Goal: Share content: Share content

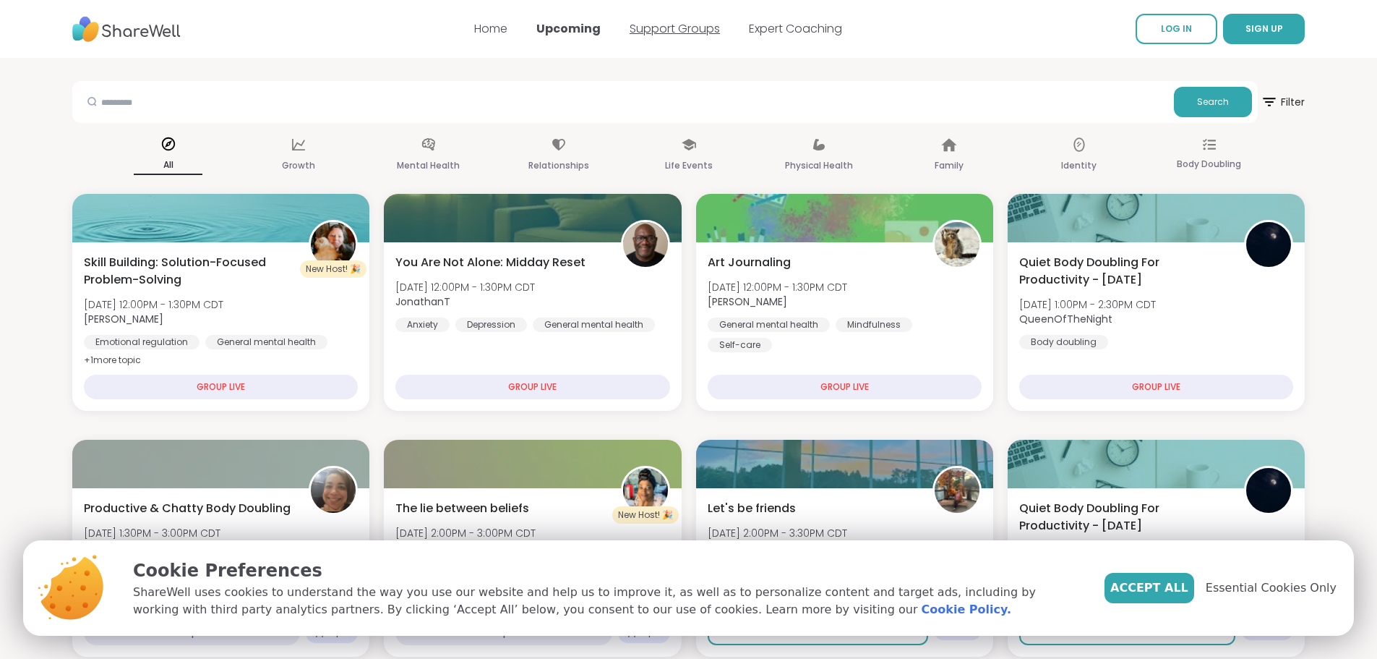
click at [678, 35] on link "Support Groups" at bounding box center [675, 28] width 90 height 17
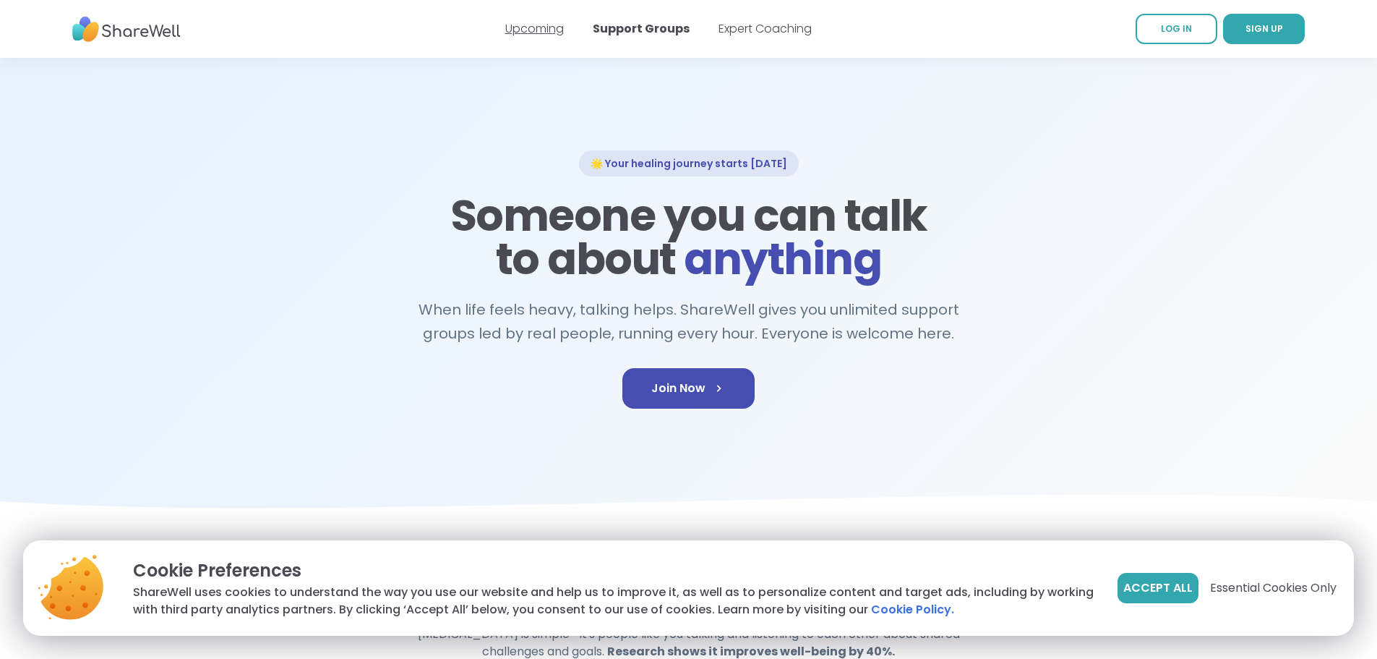
click at [561, 24] on link "Upcoming" at bounding box center [534, 28] width 59 height 17
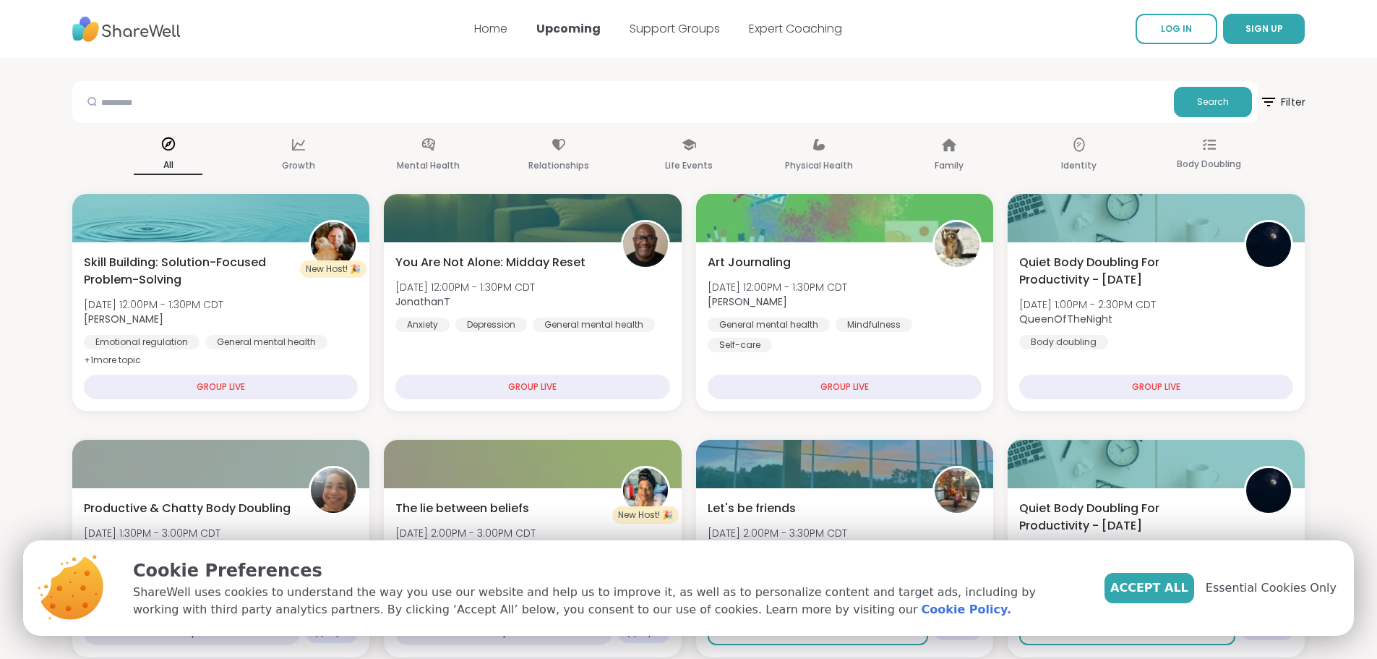
click at [1274, 99] on icon at bounding box center [1269, 102] width 18 height 18
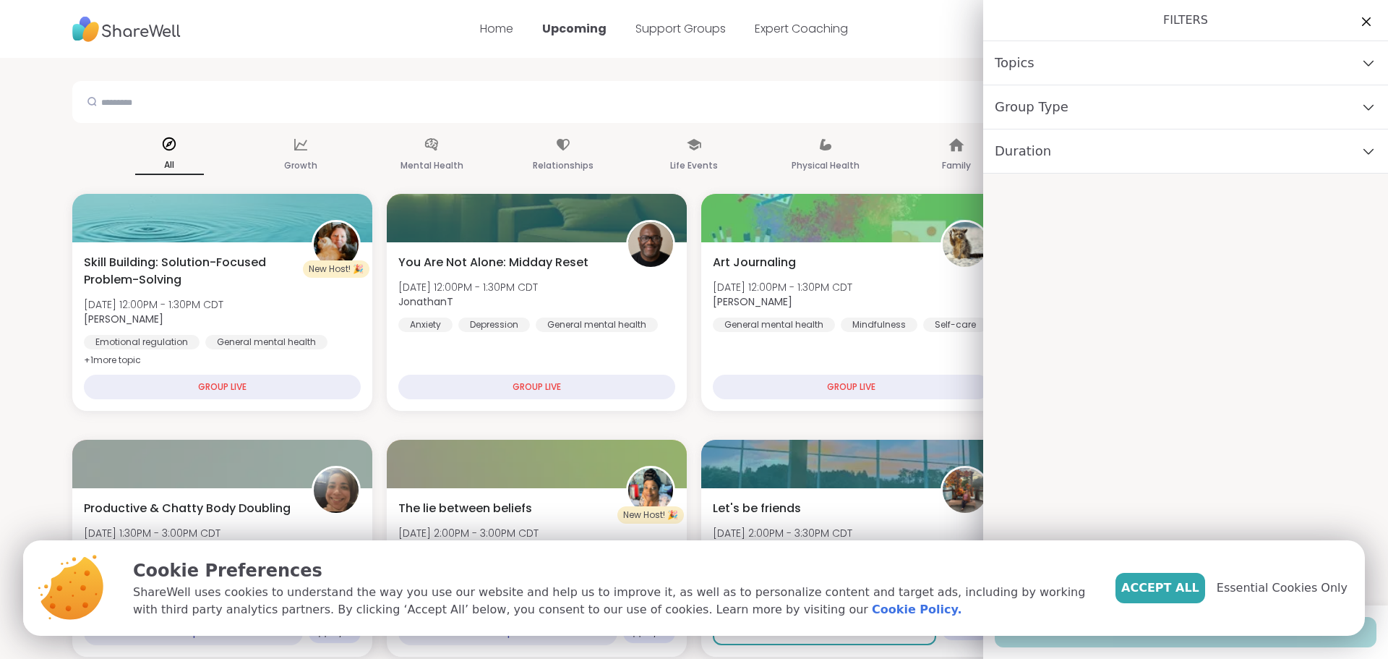
click at [1089, 108] on div "Group Type" at bounding box center [1185, 107] width 405 height 44
click at [1082, 62] on div "Topics" at bounding box center [1185, 63] width 405 height 44
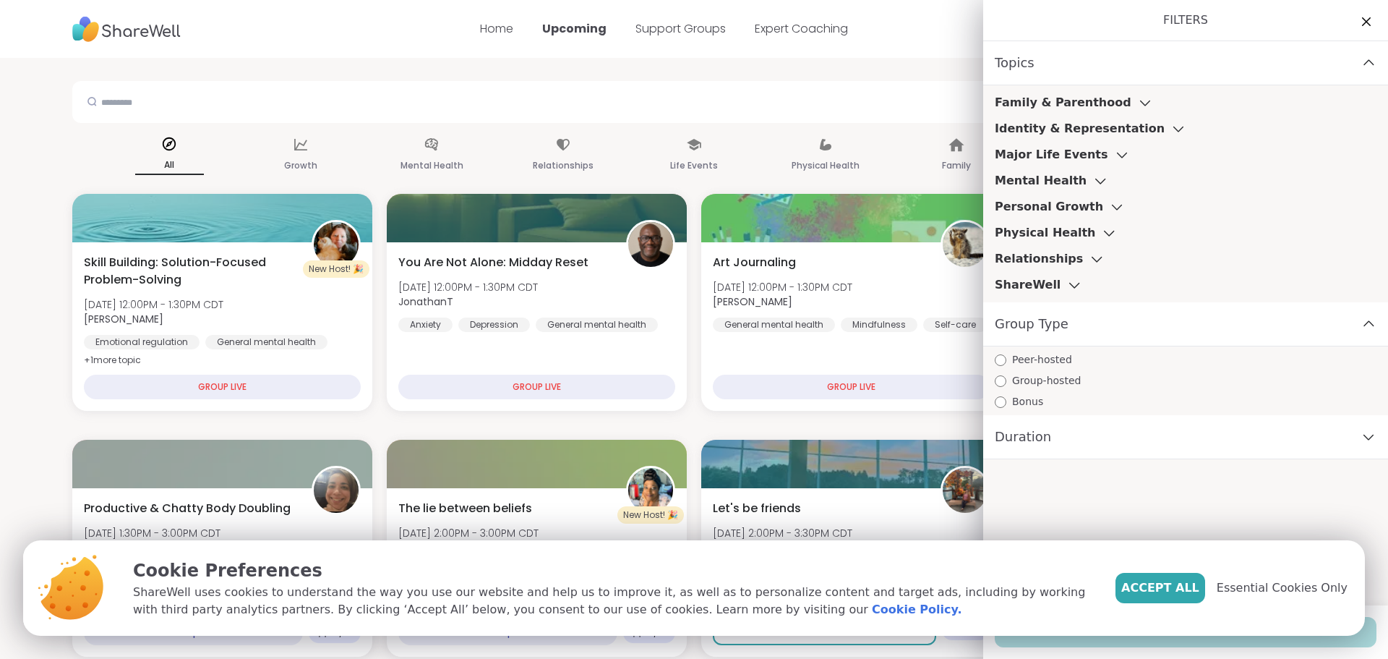
click at [1089, 106] on h3 "Family & Parenthood" at bounding box center [1063, 102] width 137 height 17
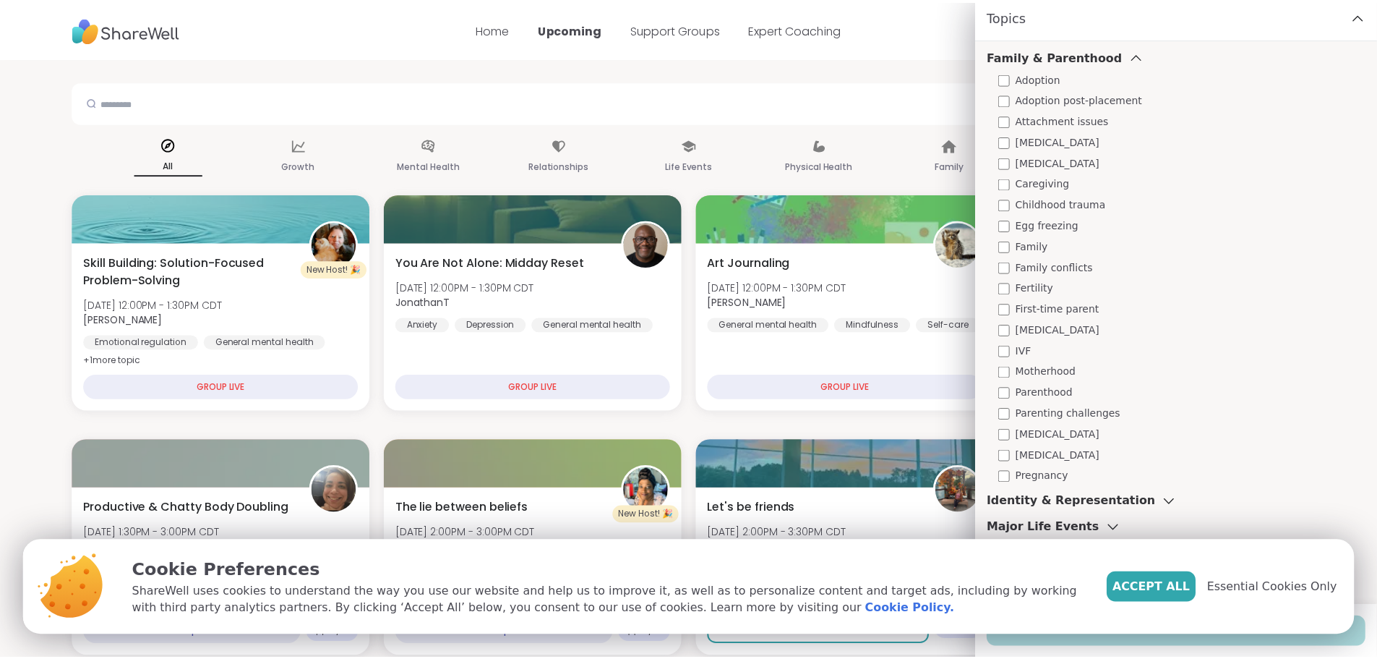
scroll to position [72, 0]
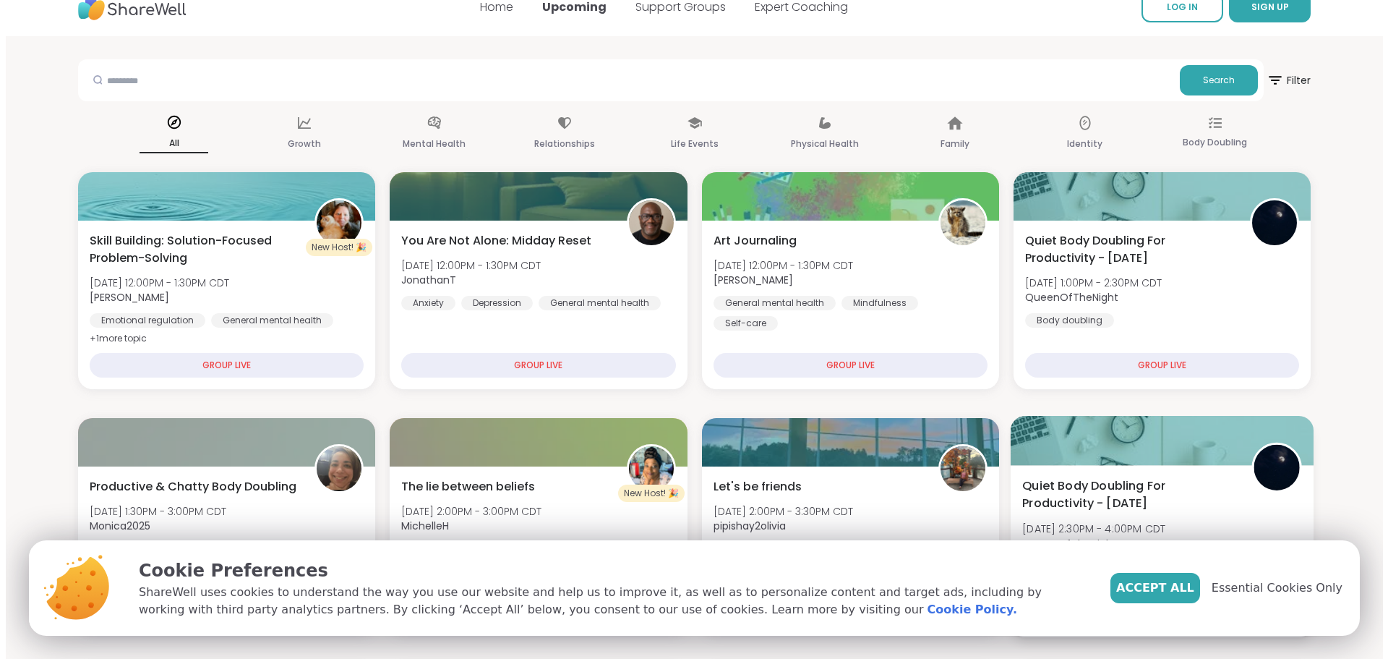
scroll to position [0, 0]
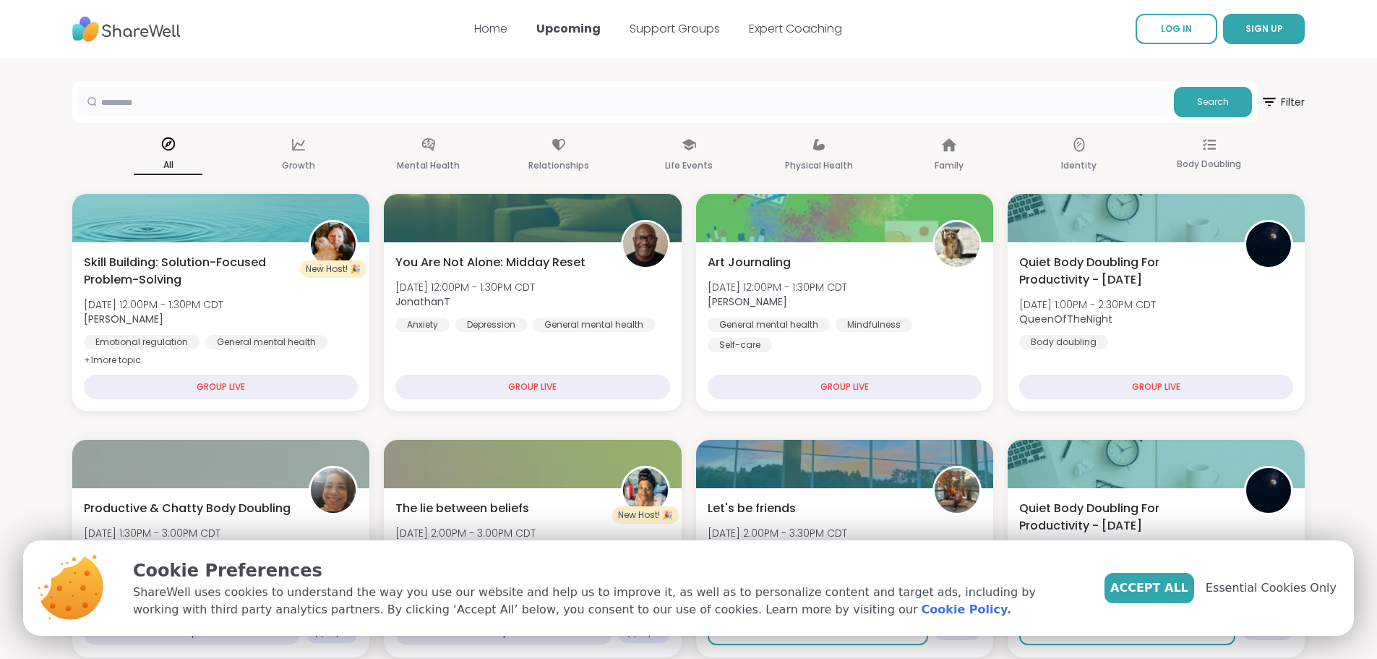
click at [427, 90] on input "text" at bounding box center [623, 101] width 1090 height 29
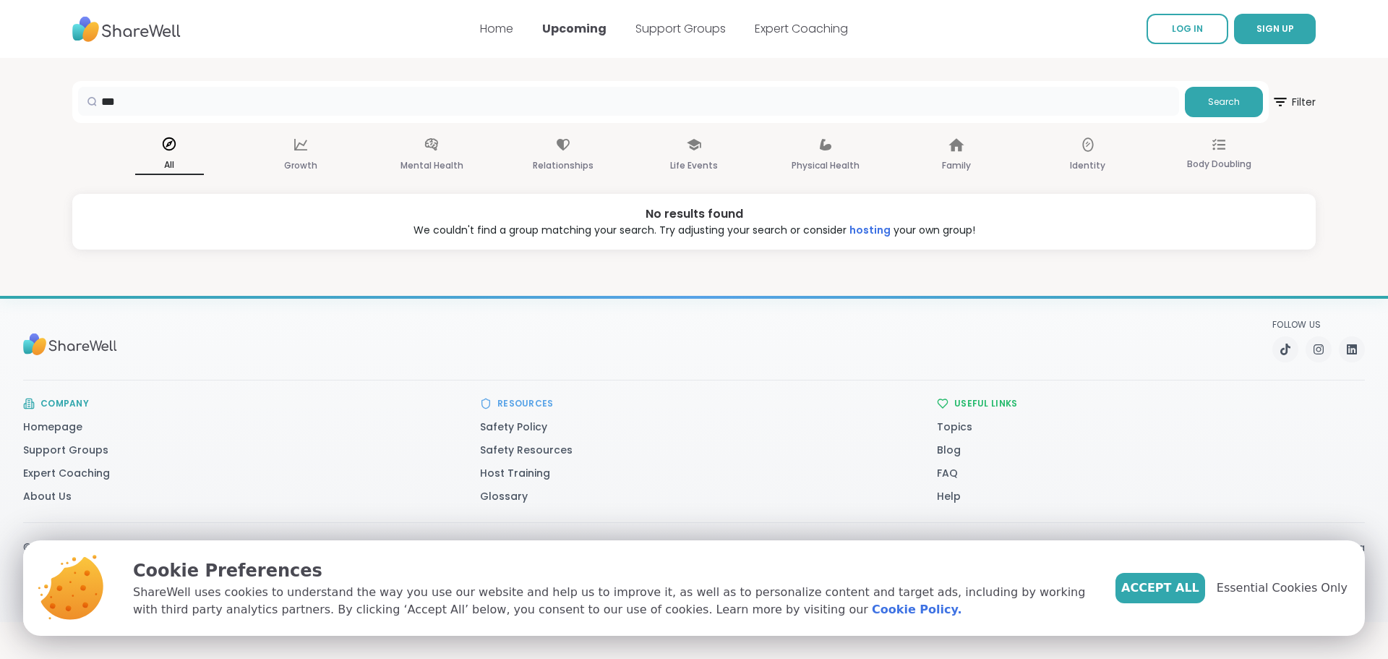
drag, startPoint x: 184, startPoint y: 108, endPoint x: 116, endPoint y: 109, distance: 68.0
click at [116, 109] on input "***" at bounding box center [628, 101] width 1101 height 29
type input "*"
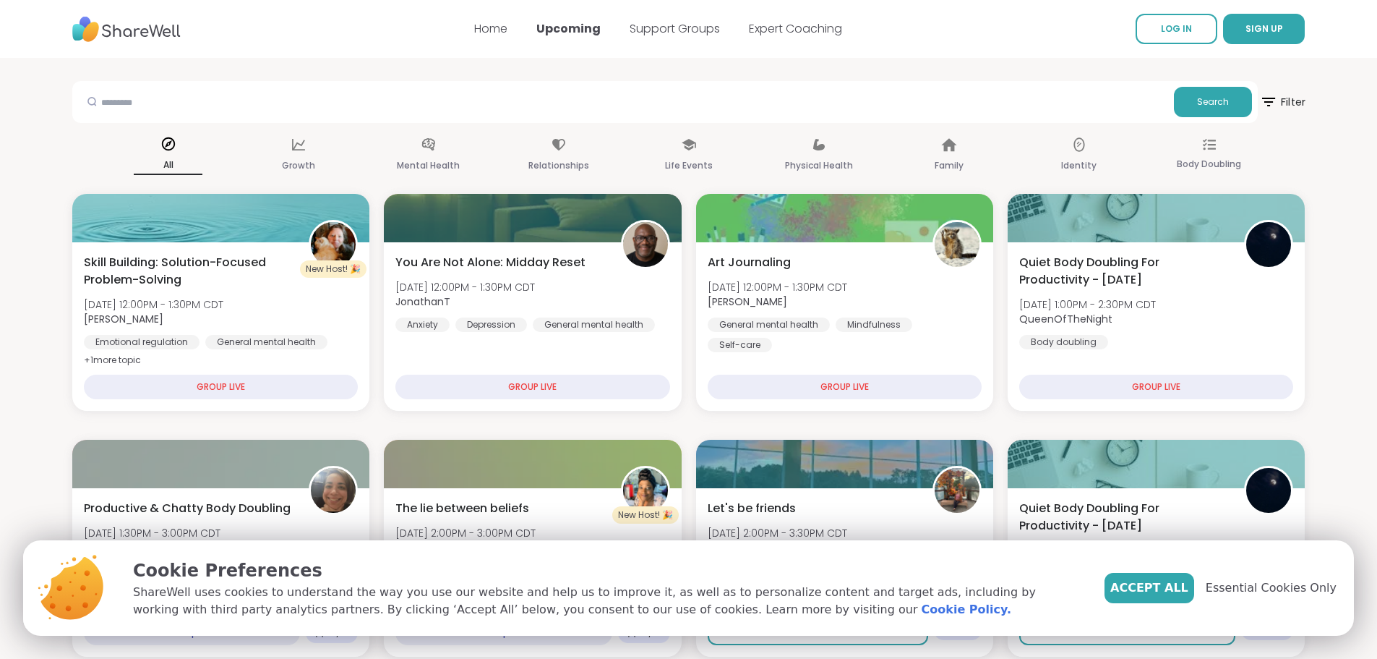
click at [1264, 104] on icon at bounding box center [1269, 102] width 18 height 18
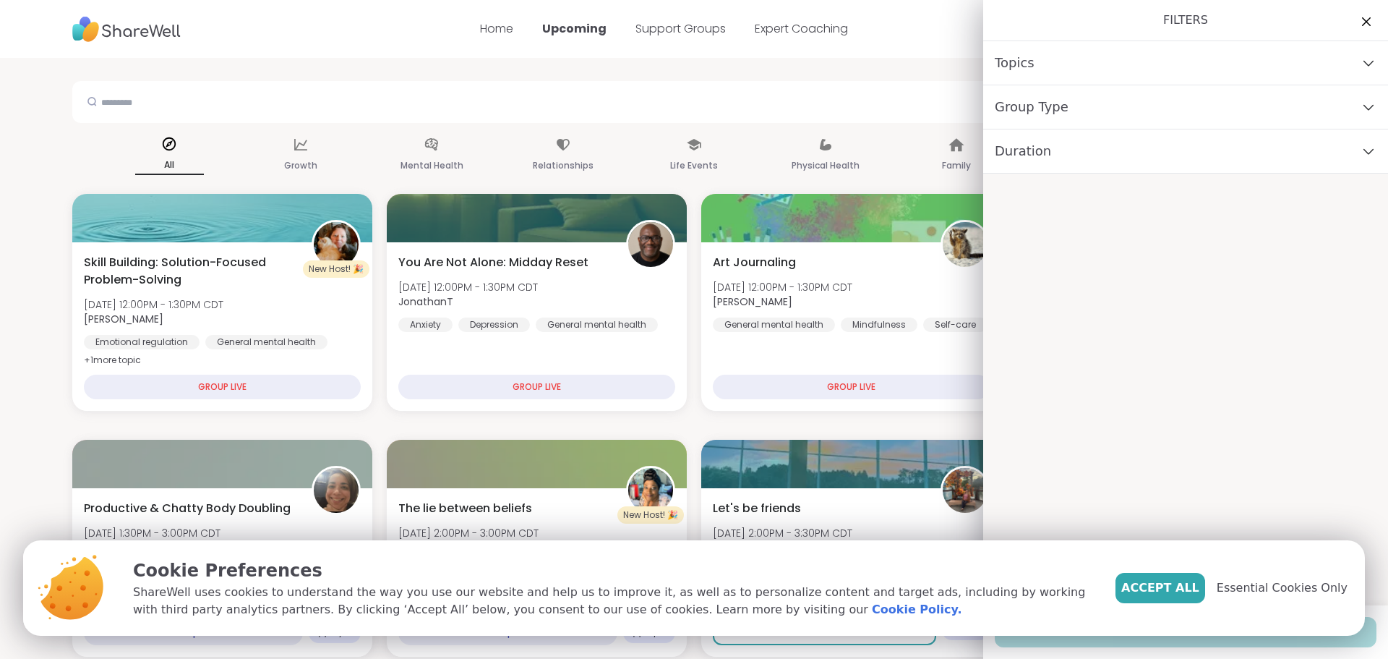
click at [1181, 157] on div "Duration" at bounding box center [1185, 151] width 405 height 44
click at [1127, 113] on div "Group Type" at bounding box center [1185, 107] width 405 height 44
click at [1043, 55] on div "Topics" at bounding box center [1185, 63] width 405 height 44
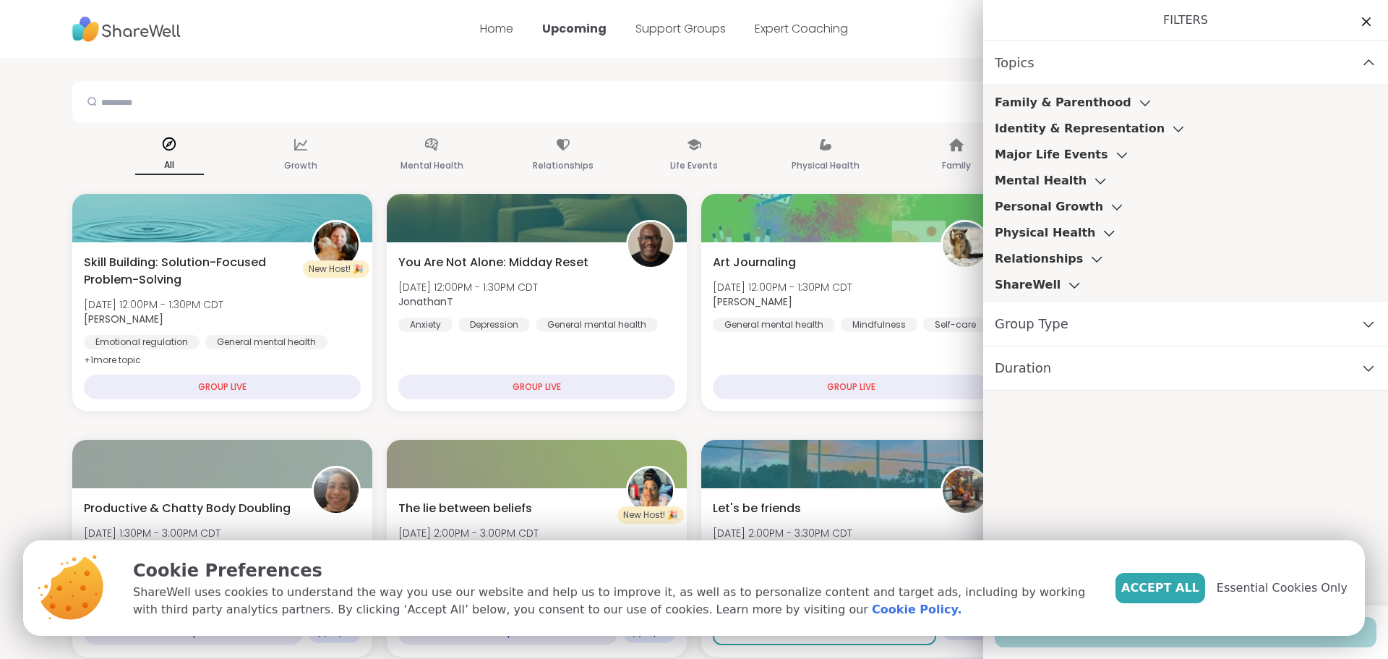
click at [1067, 106] on h3 "Family & Parenthood" at bounding box center [1063, 102] width 137 height 17
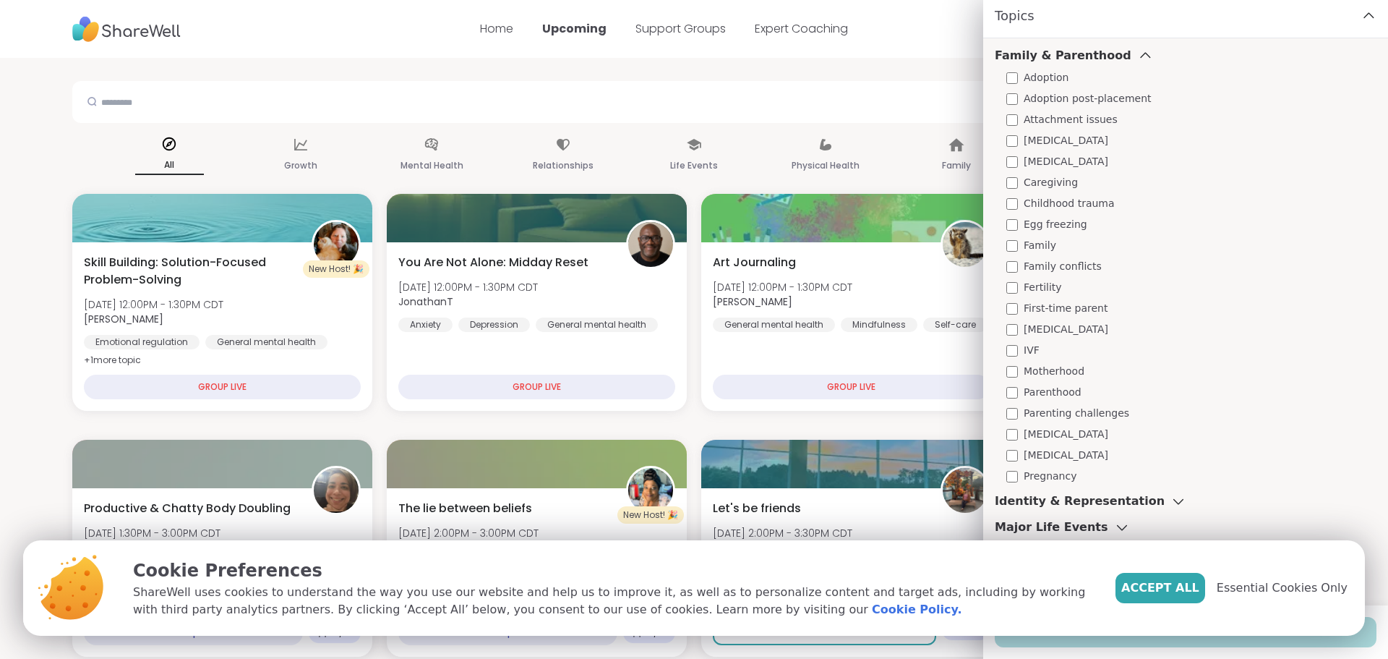
scroll to position [72, 0]
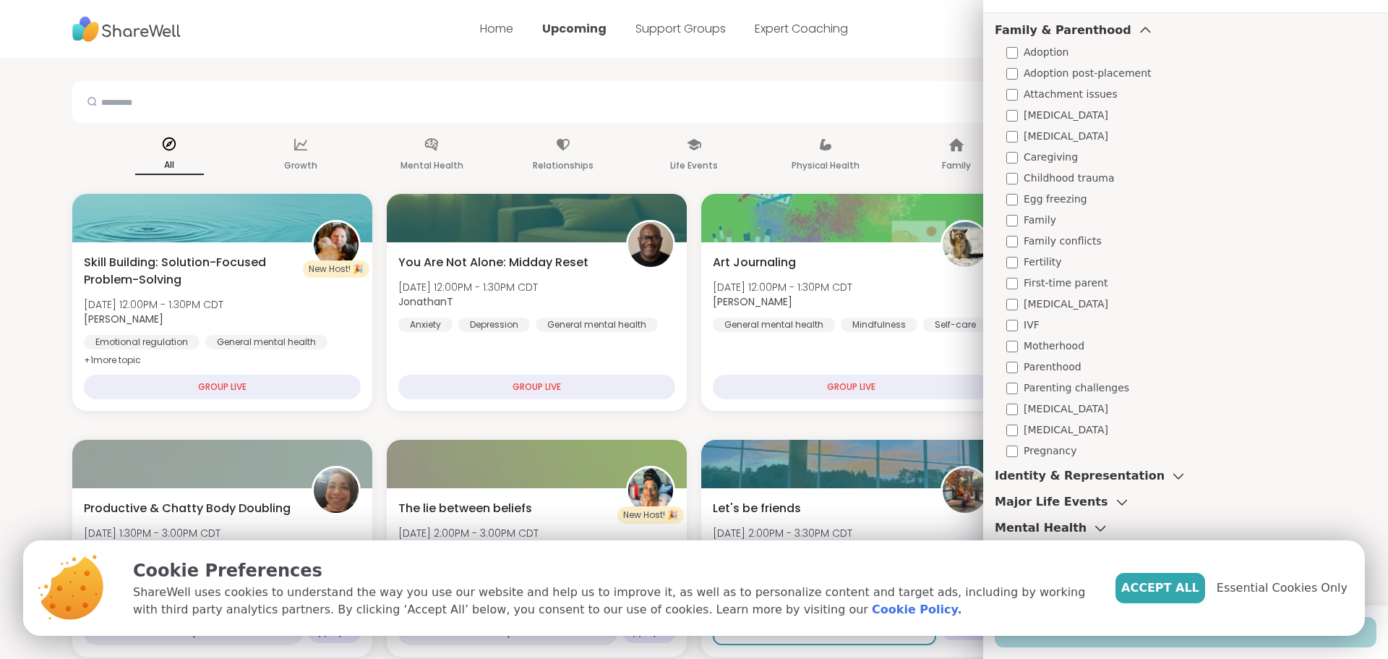
click at [1035, 370] on span "Parenthood" at bounding box center [1053, 366] width 58 height 15
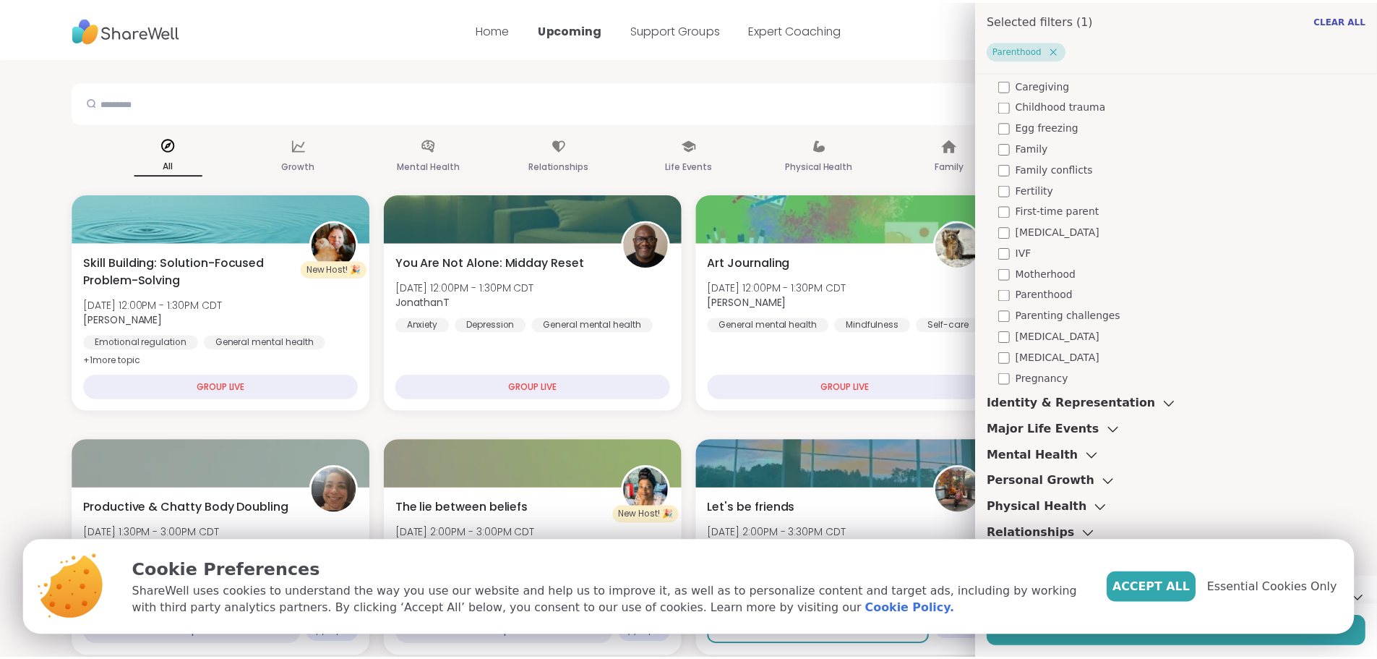
scroll to position [0, 0]
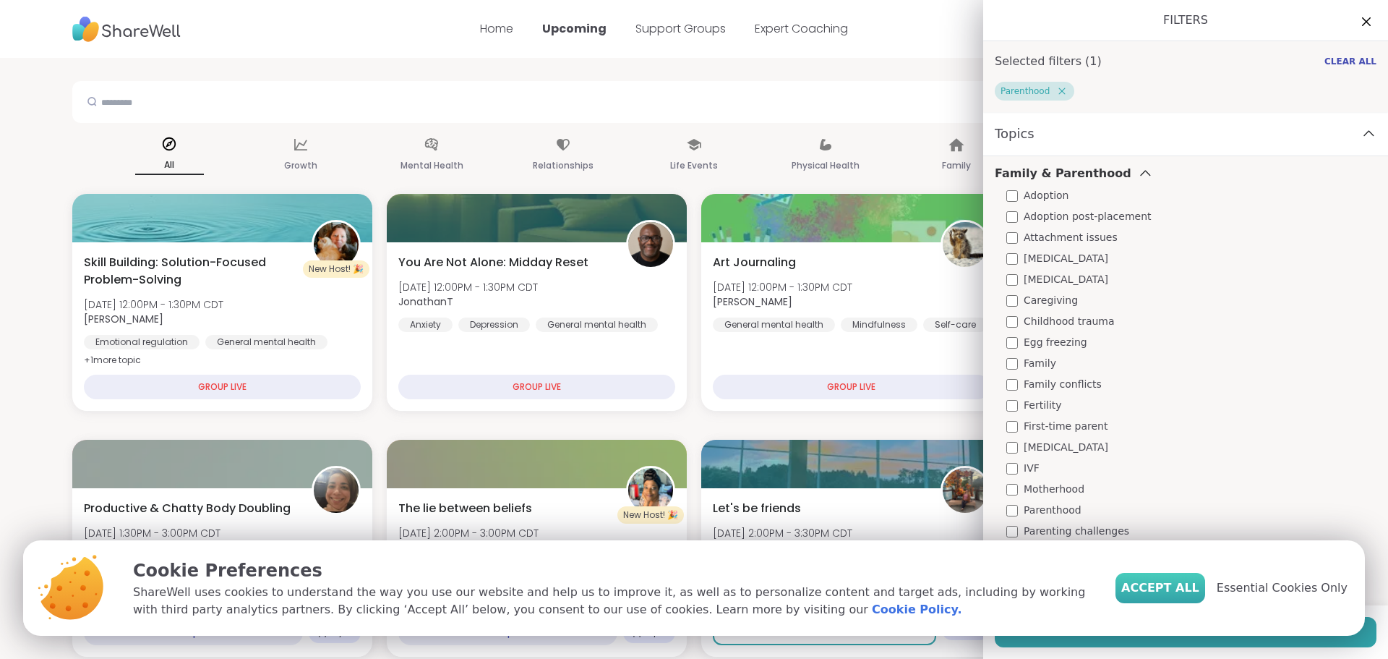
click at [1184, 589] on span "Accept All" at bounding box center [1160, 587] width 78 height 17
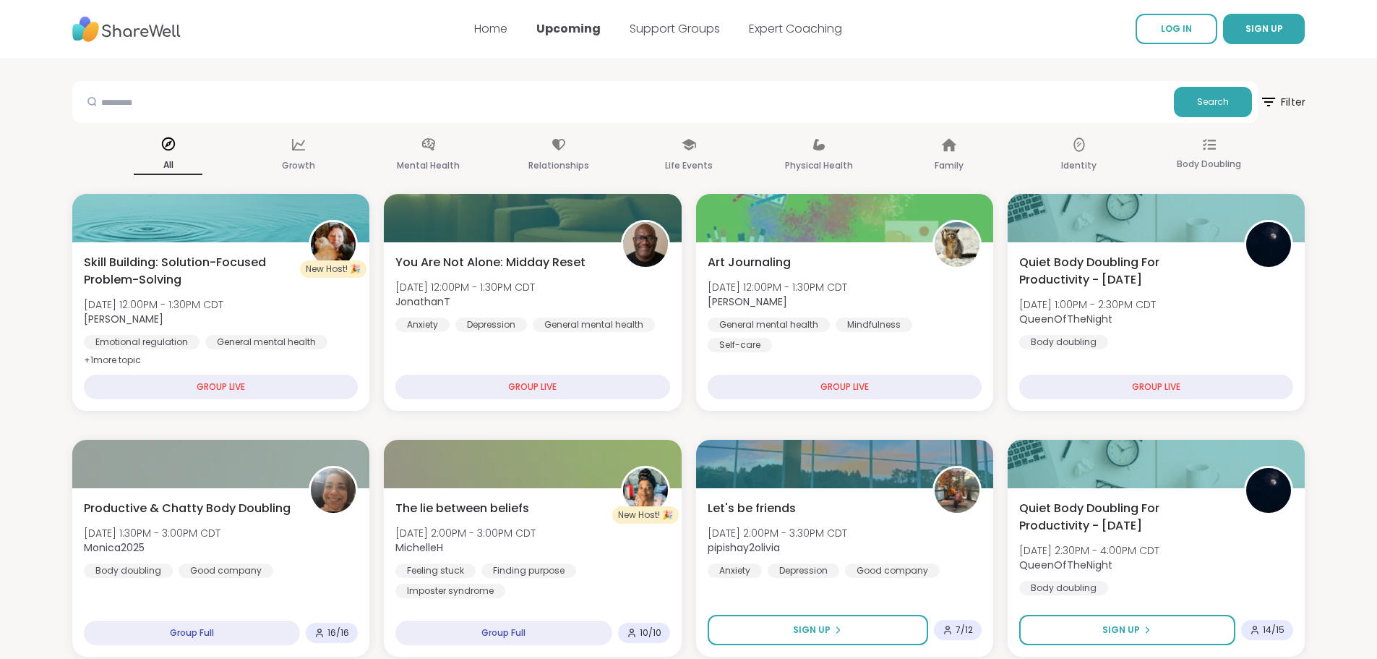
click at [1289, 90] on span "Filter" at bounding box center [1283, 102] width 46 height 36
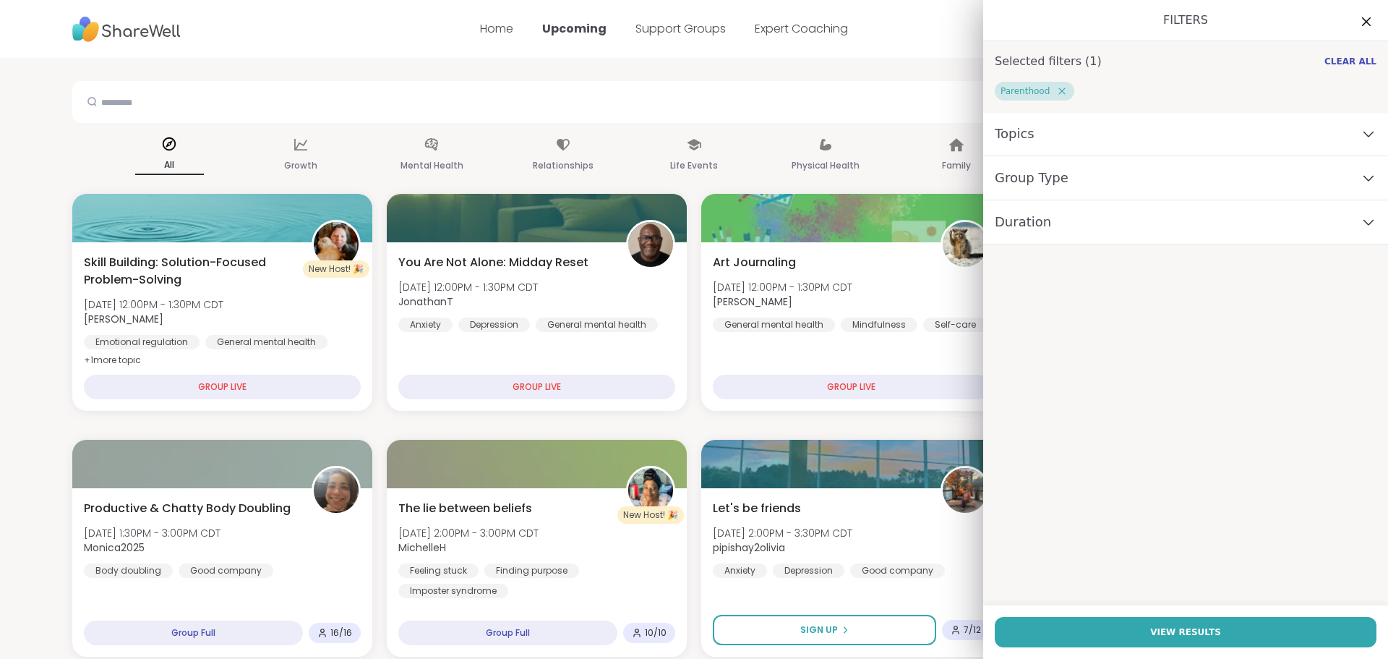
click at [1033, 137] on div "Topics" at bounding box center [1185, 134] width 405 height 44
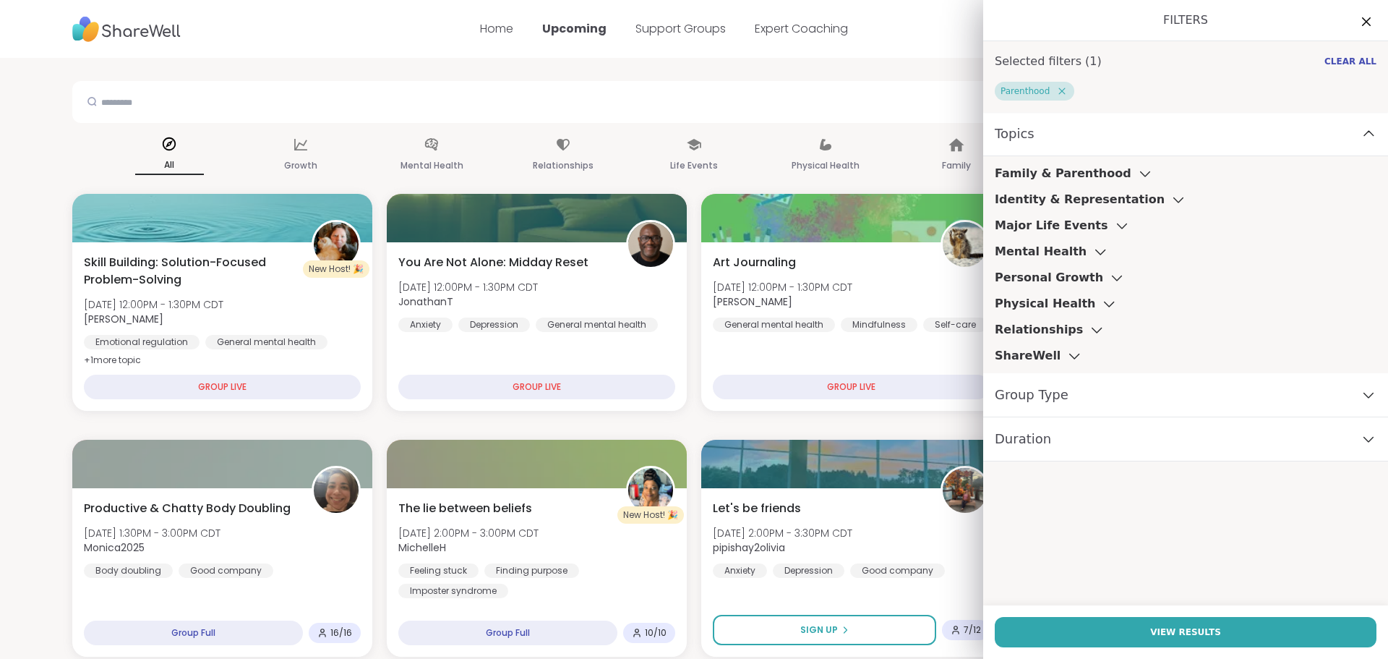
click at [1033, 137] on div "Topics" at bounding box center [1185, 134] width 405 height 44
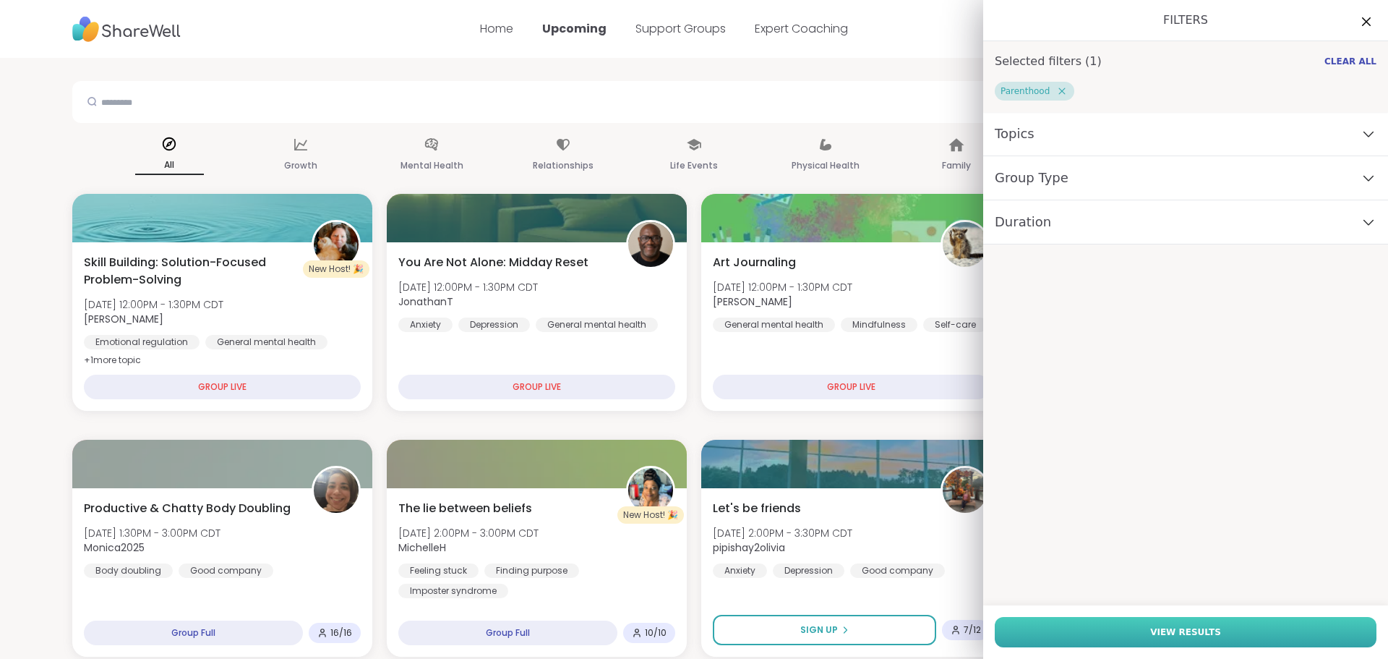
click at [1161, 633] on span "View Results" at bounding box center [1185, 631] width 71 height 13
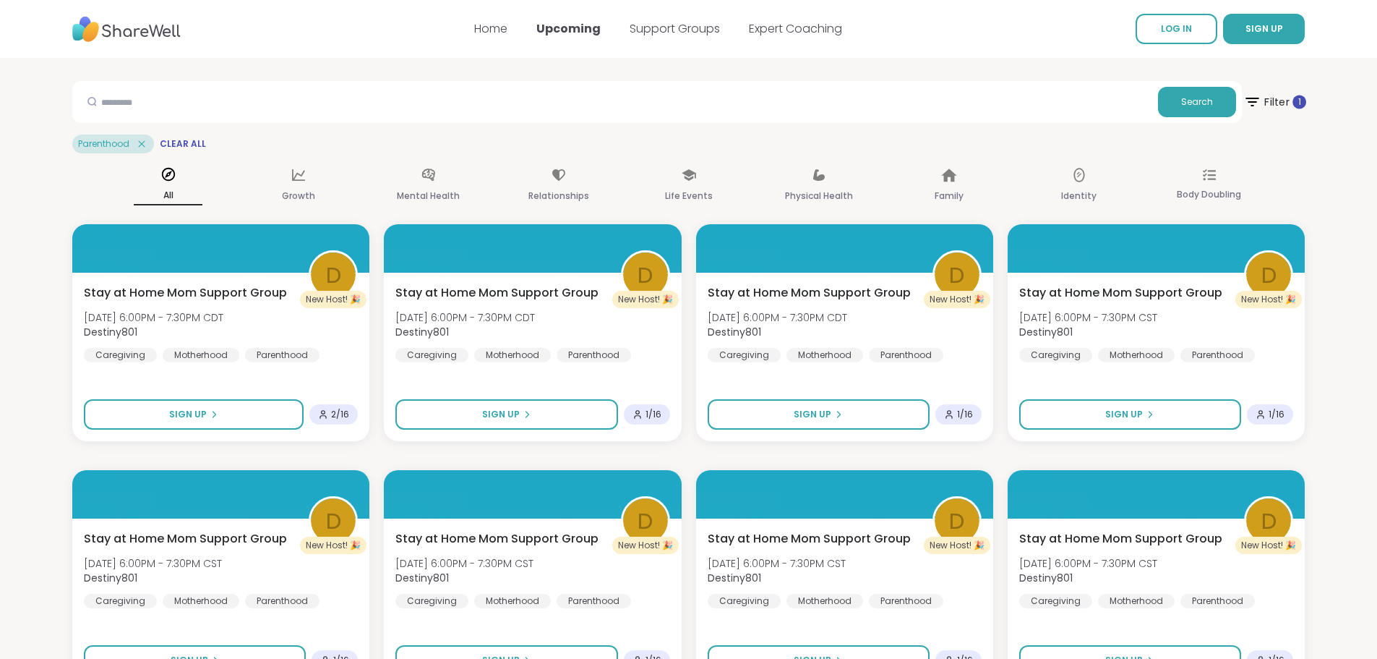
click at [1276, 103] on span "Filter 1" at bounding box center [1275, 102] width 63 height 36
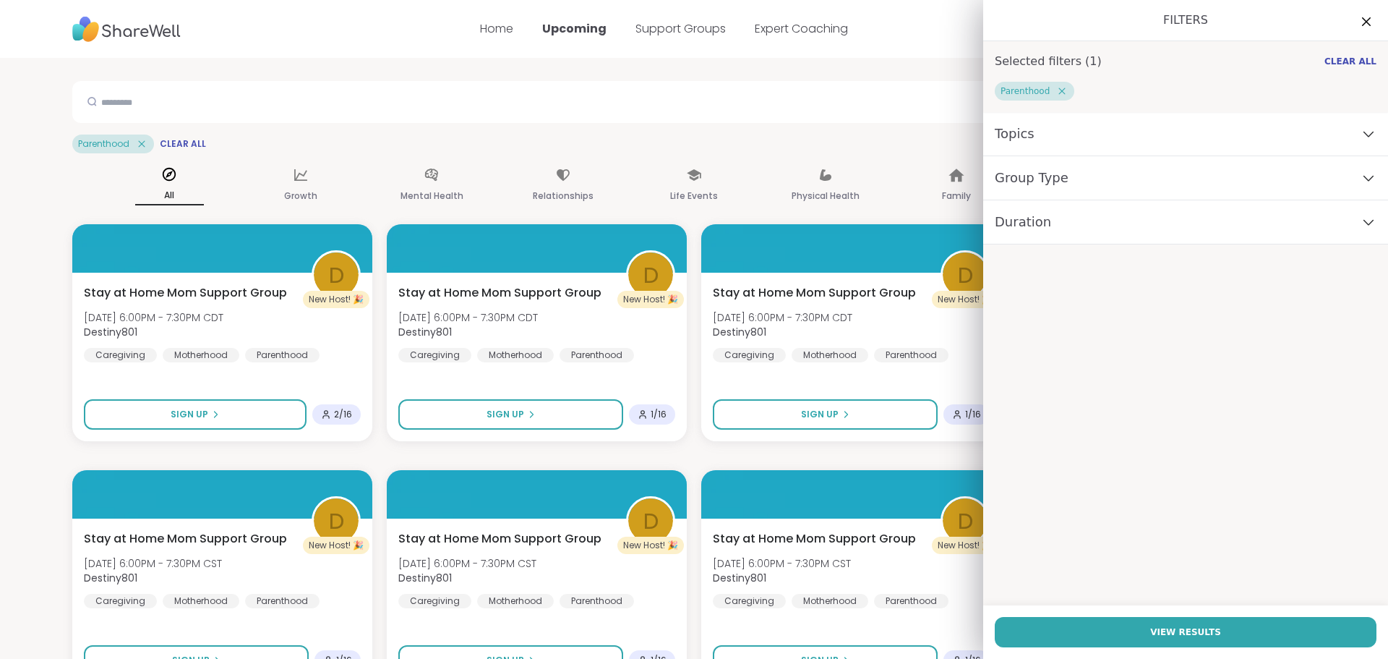
click at [1114, 128] on div "Topics" at bounding box center [1185, 134] width 405 height 44
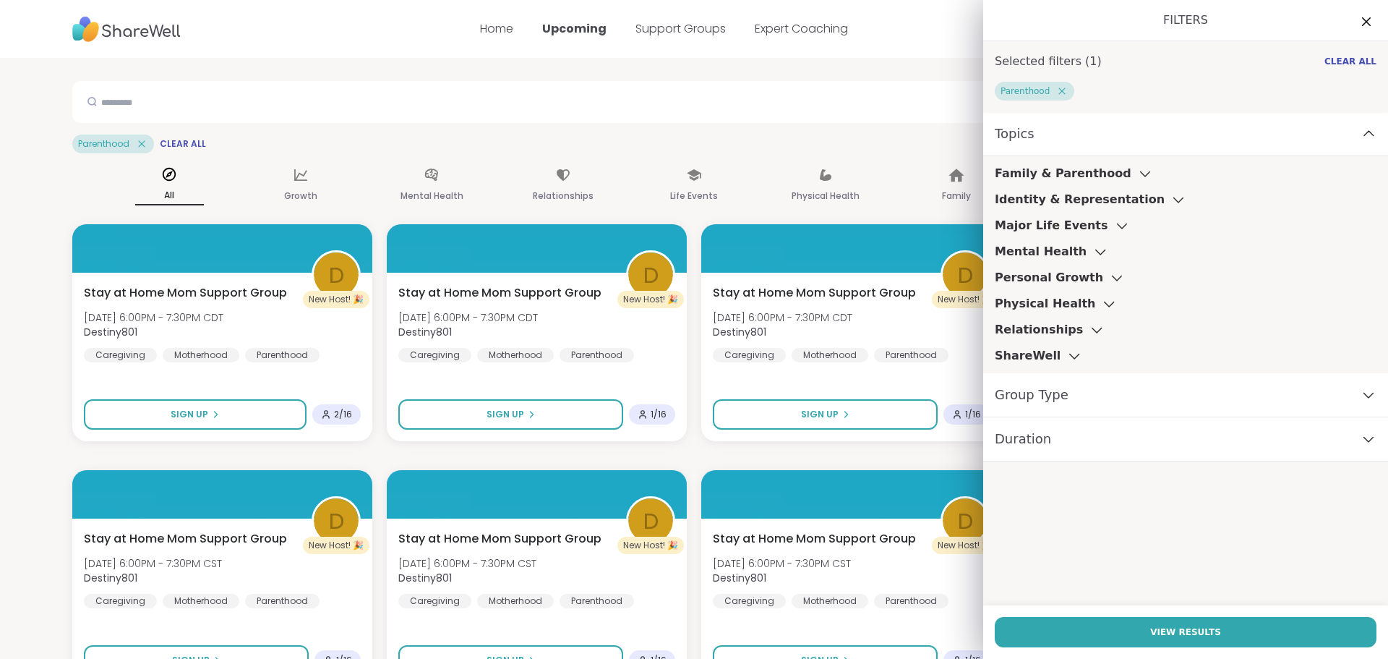
click at [1056, 90] on icon at bounding box center [1062, 91] width 13 height 13
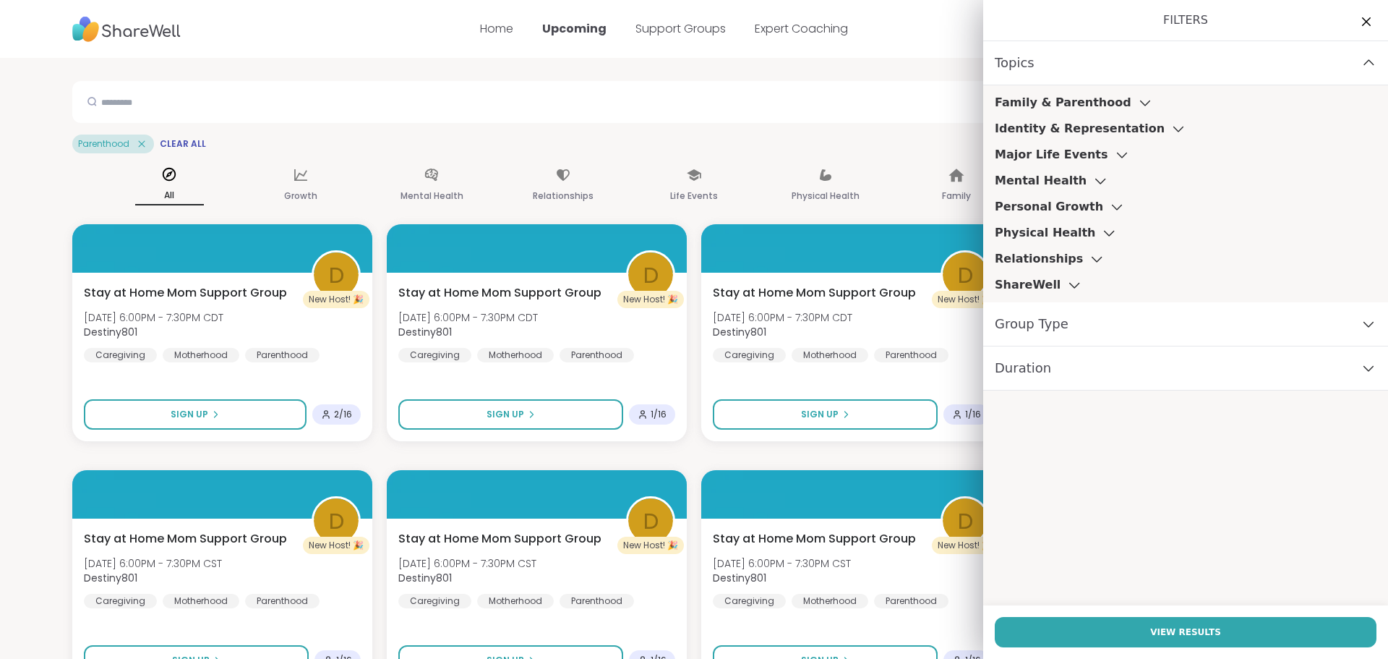
click at [1044, 105] on h3 "Family & Parenthood" at bounding box center [1063, 102] width 137 height 17
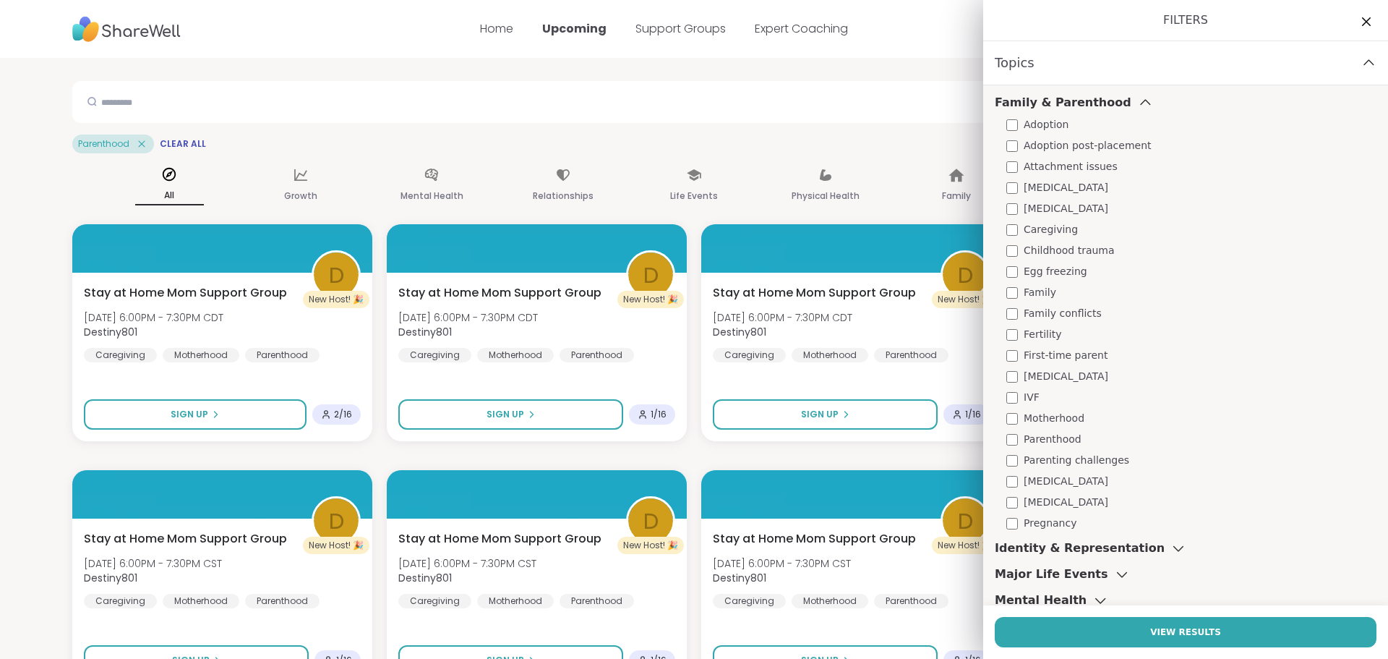
click at [1061, 462] on span "Parenting challenges" at bounding box center [1077, 460] width 106 height 15
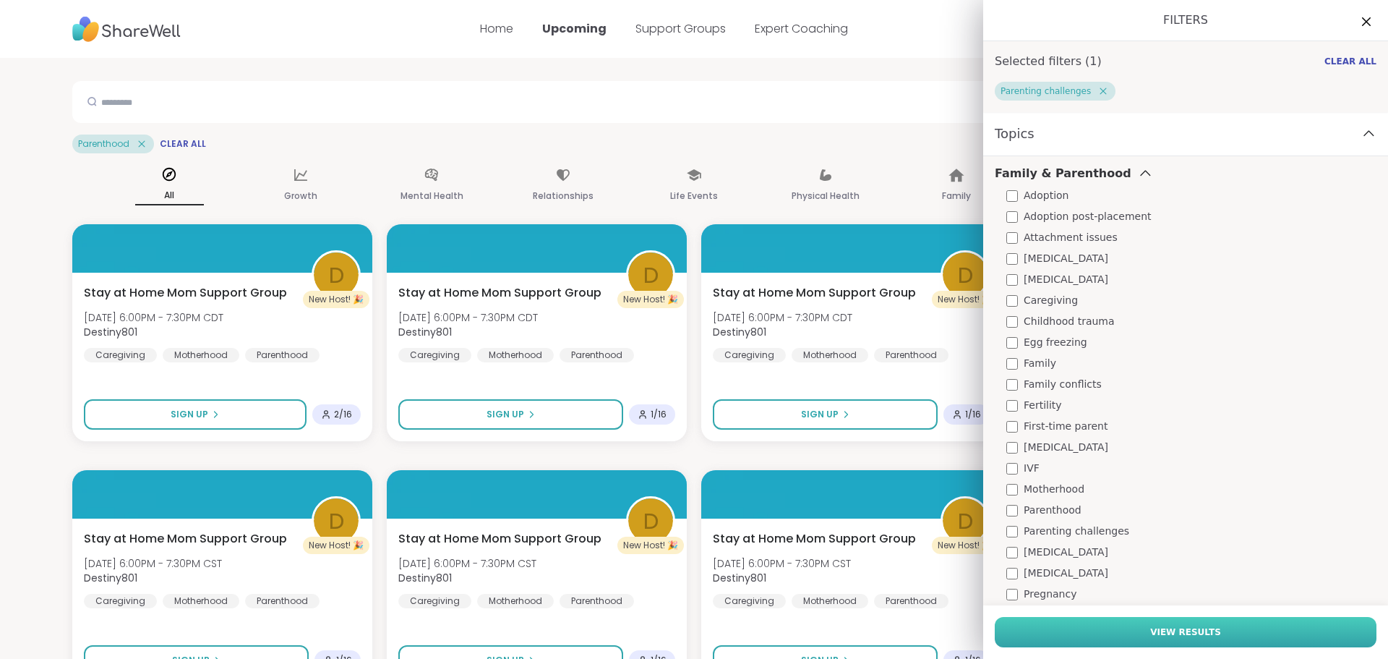
click at [1137, 625] on button "View Results" at bounding box center [1186, 632] width 382 height 30
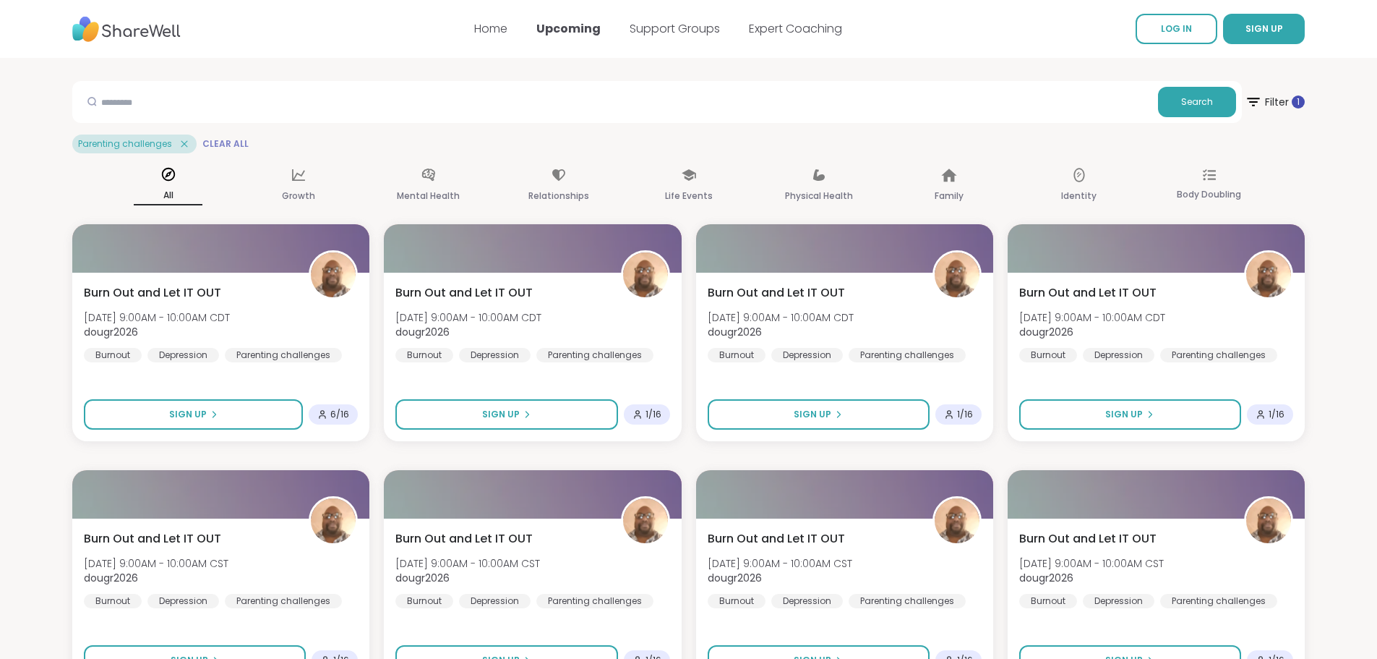
click at [224, 142] on span "Clear All" at bounding box center [225, 144] width 46 height 12
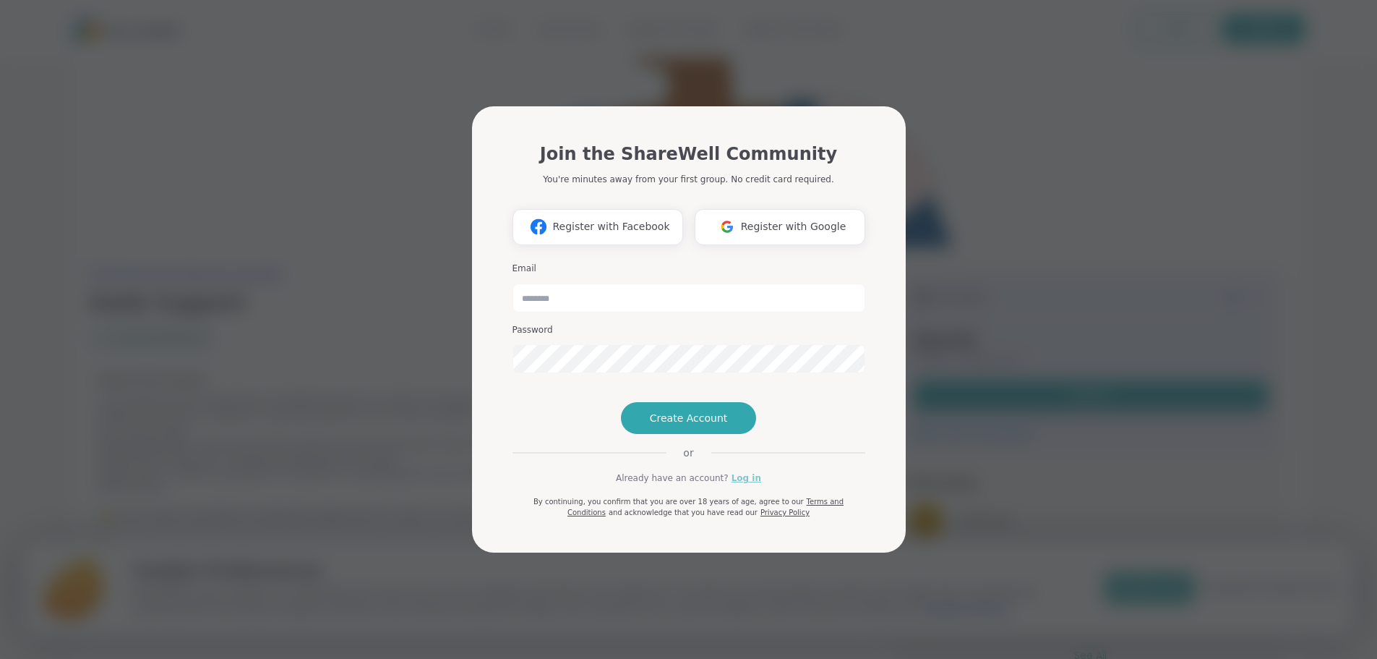
click at [742, 484] on link "Log in" at bounding box center [747, 477] width 30 height 13
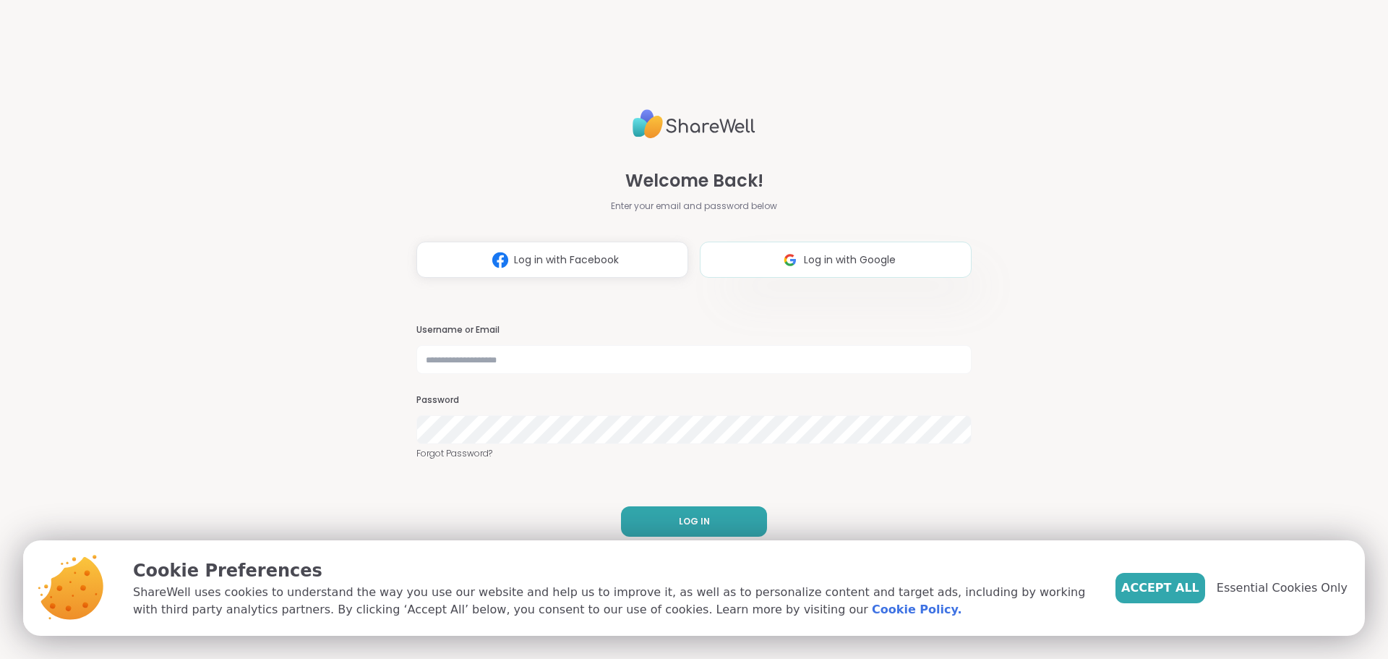
click at [828, 256] on span "Log in with Google" at bounding box center [850, 259] width 92 height 15
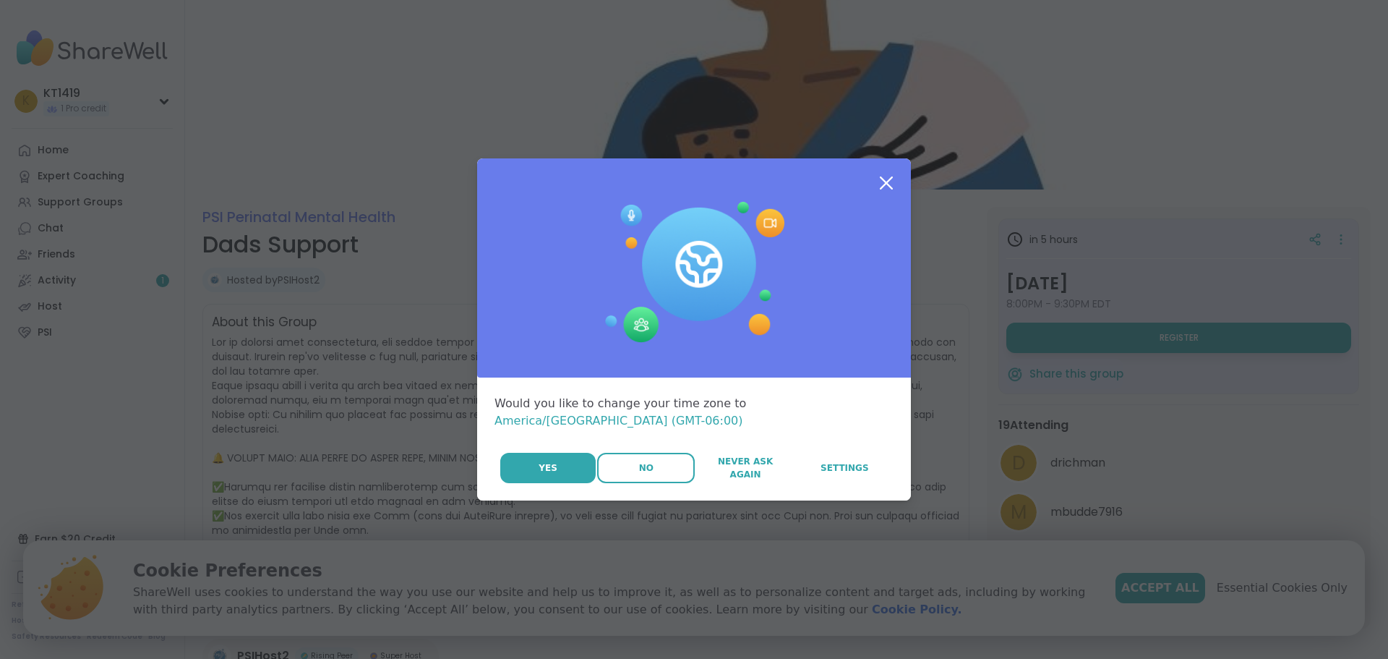
click at [626, 465] on button "No" at bounding box center [646, 468] width 98 height 30
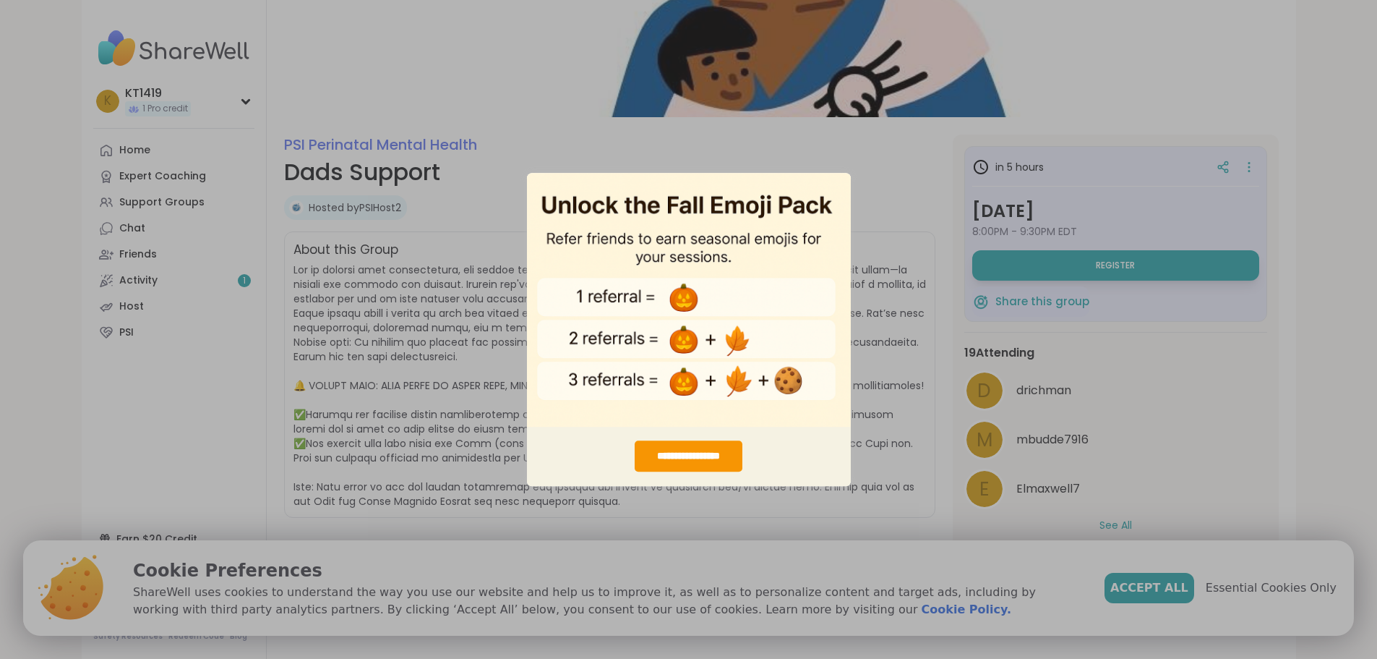
click at [911, 317] on div "**********" at bounding box center [688, 329] width 1377 height 659
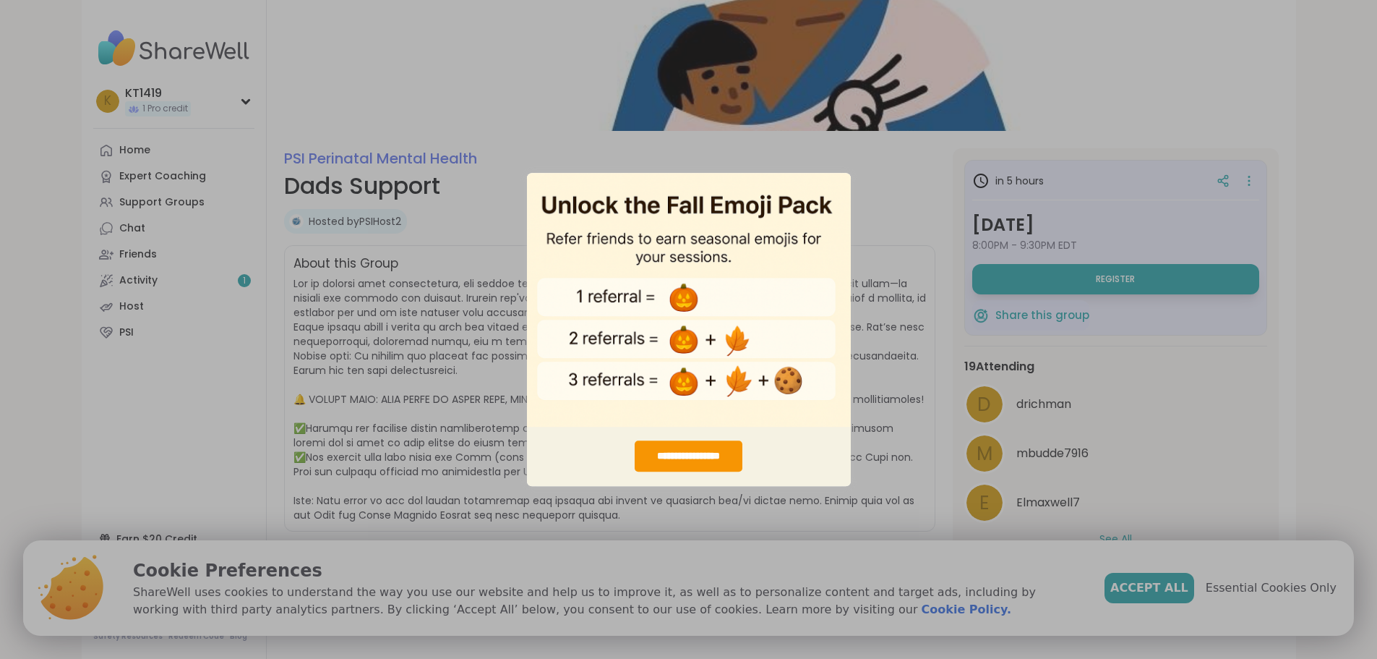
scroll to position [84, 0]
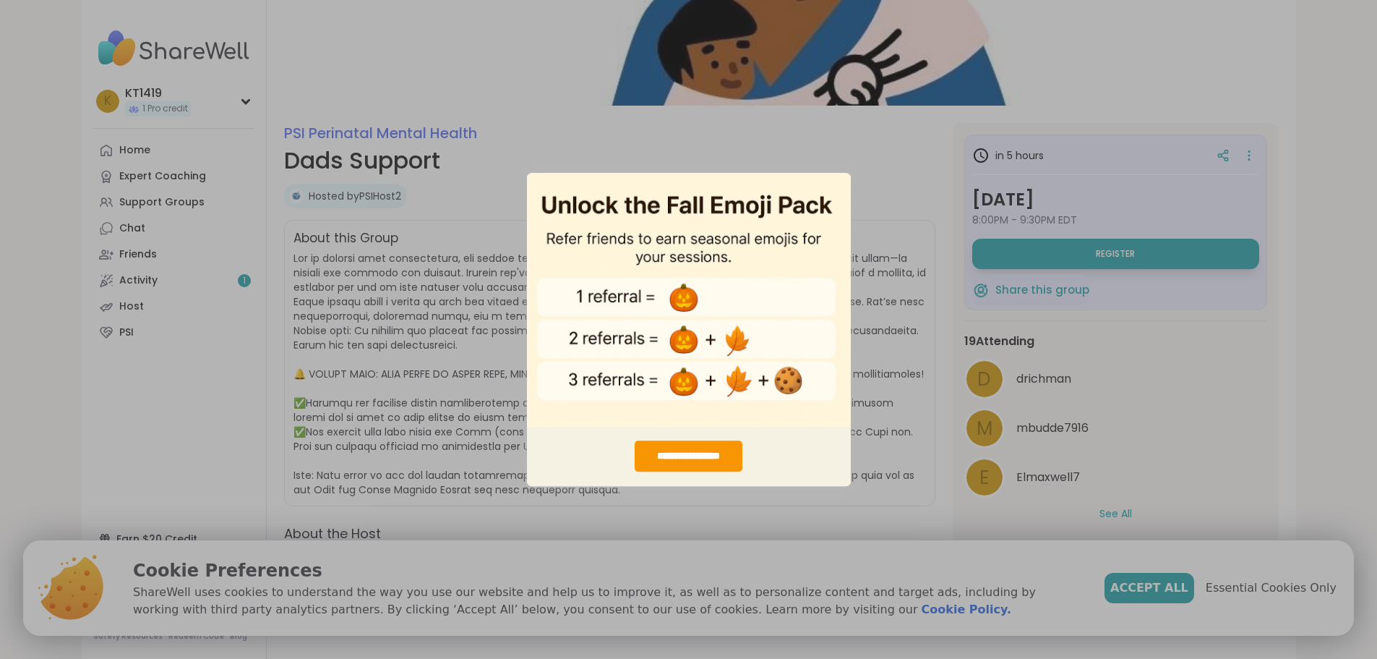
click at [690, 289] on img "entering modal" at bounding box center [689, 299] width 324 height 255
click at [691, 458] on div "**********" at bounding box center [689, 455] width 108 height 31
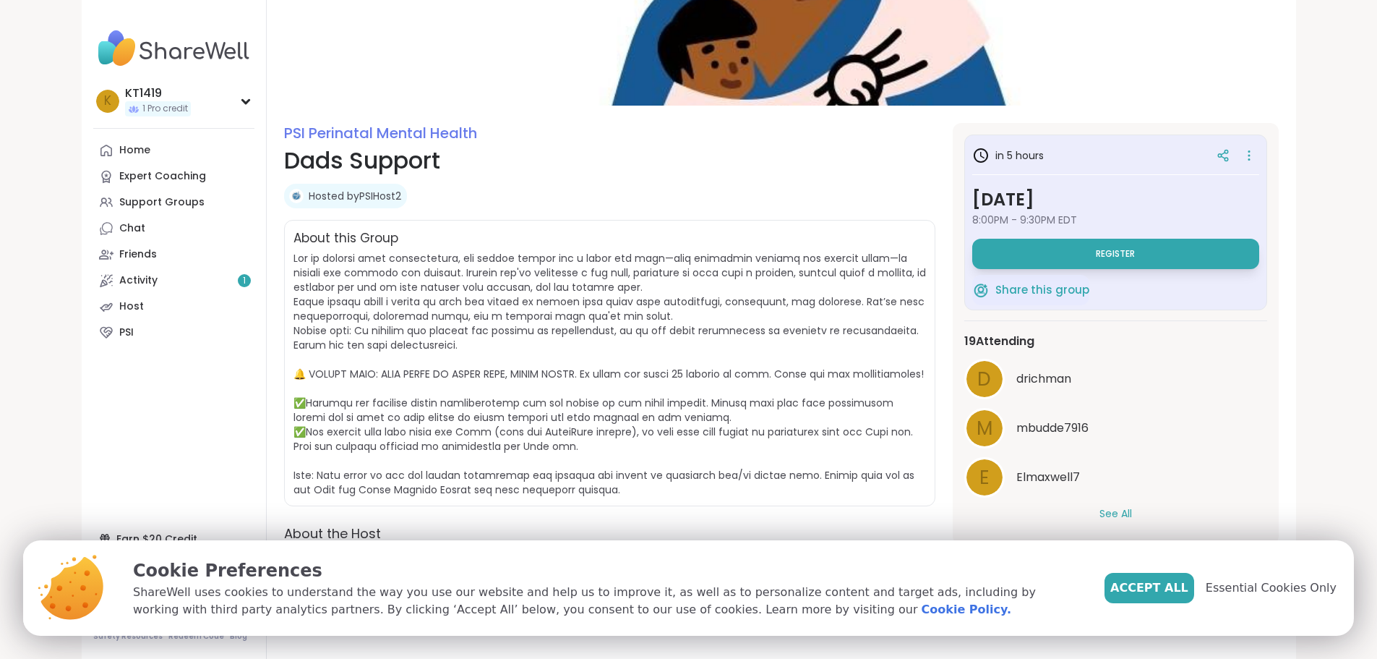
click at [578, 424] on span at bounding box center [610, 374] width 633 height 246
click at [489, 317] on span at bounding box center [610, 374] width 633 height 246
click at [1189, 590] on span "Accept All" at bounding box center [1150, 587] width 78 height 17
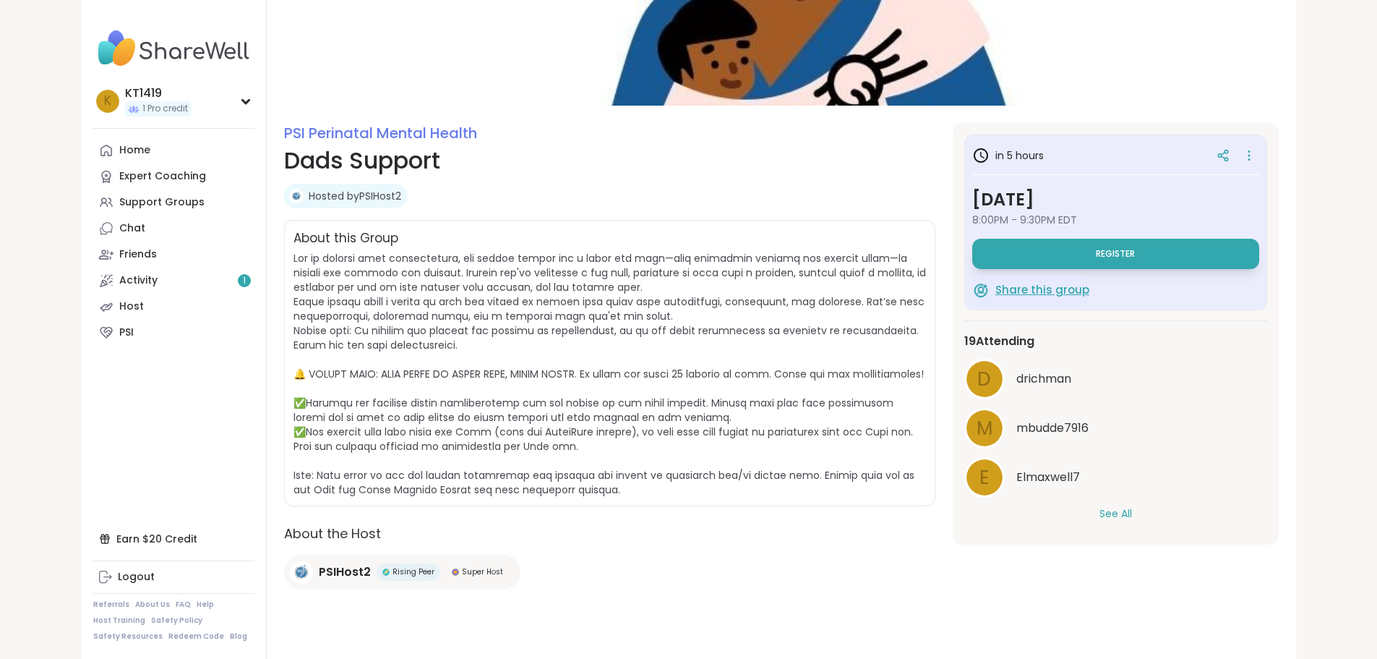
click at [1055, 288] on span "Share this group" at bounding box center [1043, 290] width 94 height 17
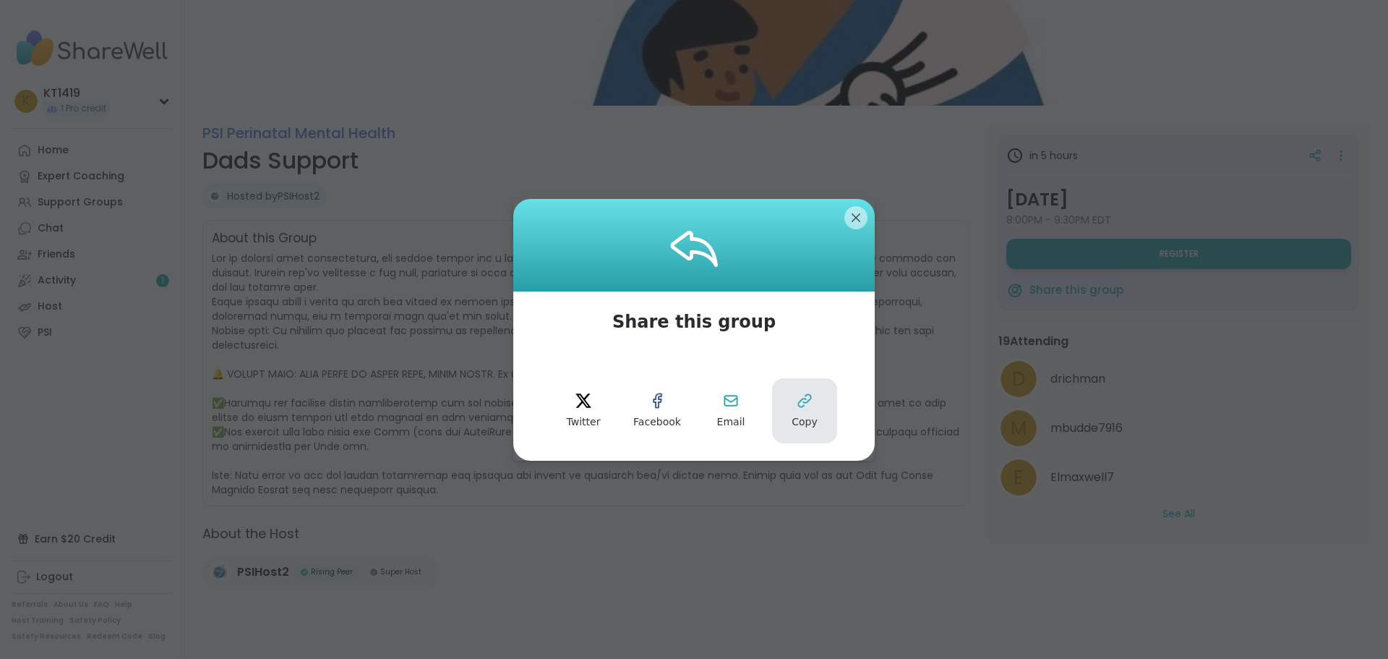
click at [798, 422] on span "Copy" at bounding box center [805, 422] width 26 height 14
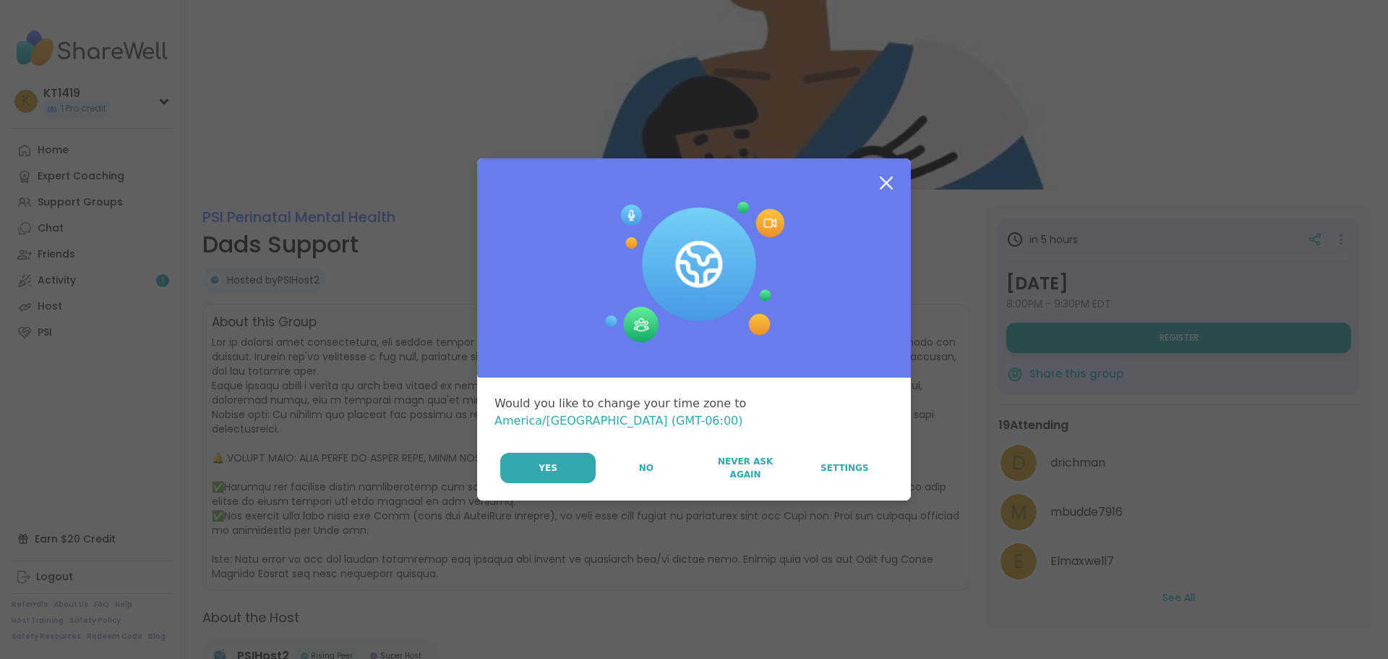
click at [879, 191] on icon at bounding box center [886, 183] width 26 height 26
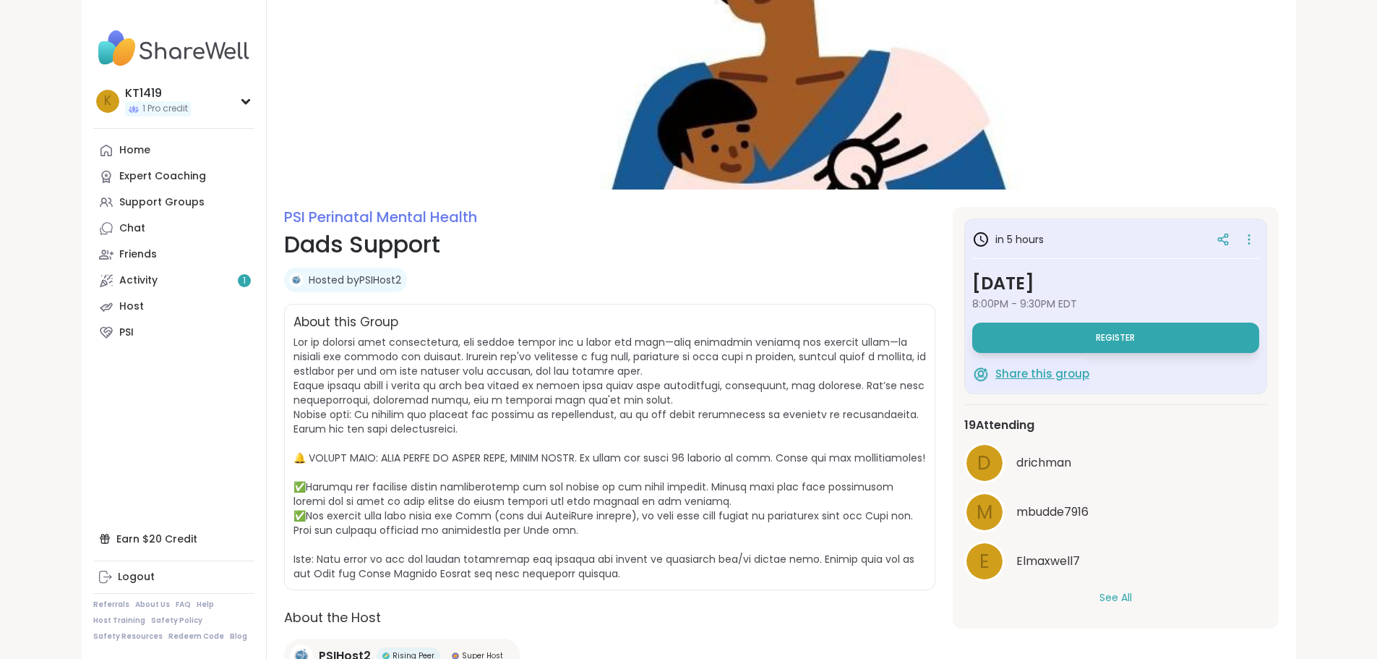
click at [1056, 377] on span "Share this group" at bounding box center [1043, 374] width 94 height 17
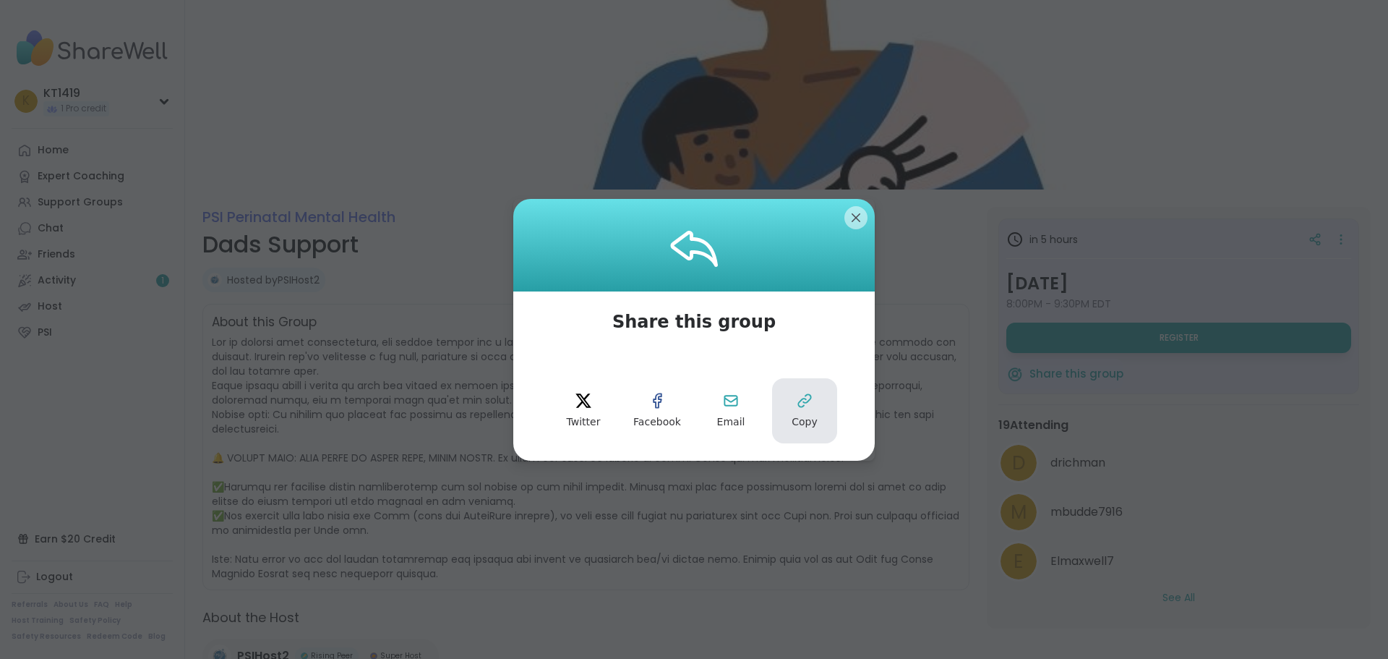
click at [820, 417] on button "Copy" at bounding box center [804, 410] width 65 height 65
